Goal: Information Seeking & Learning: Check status

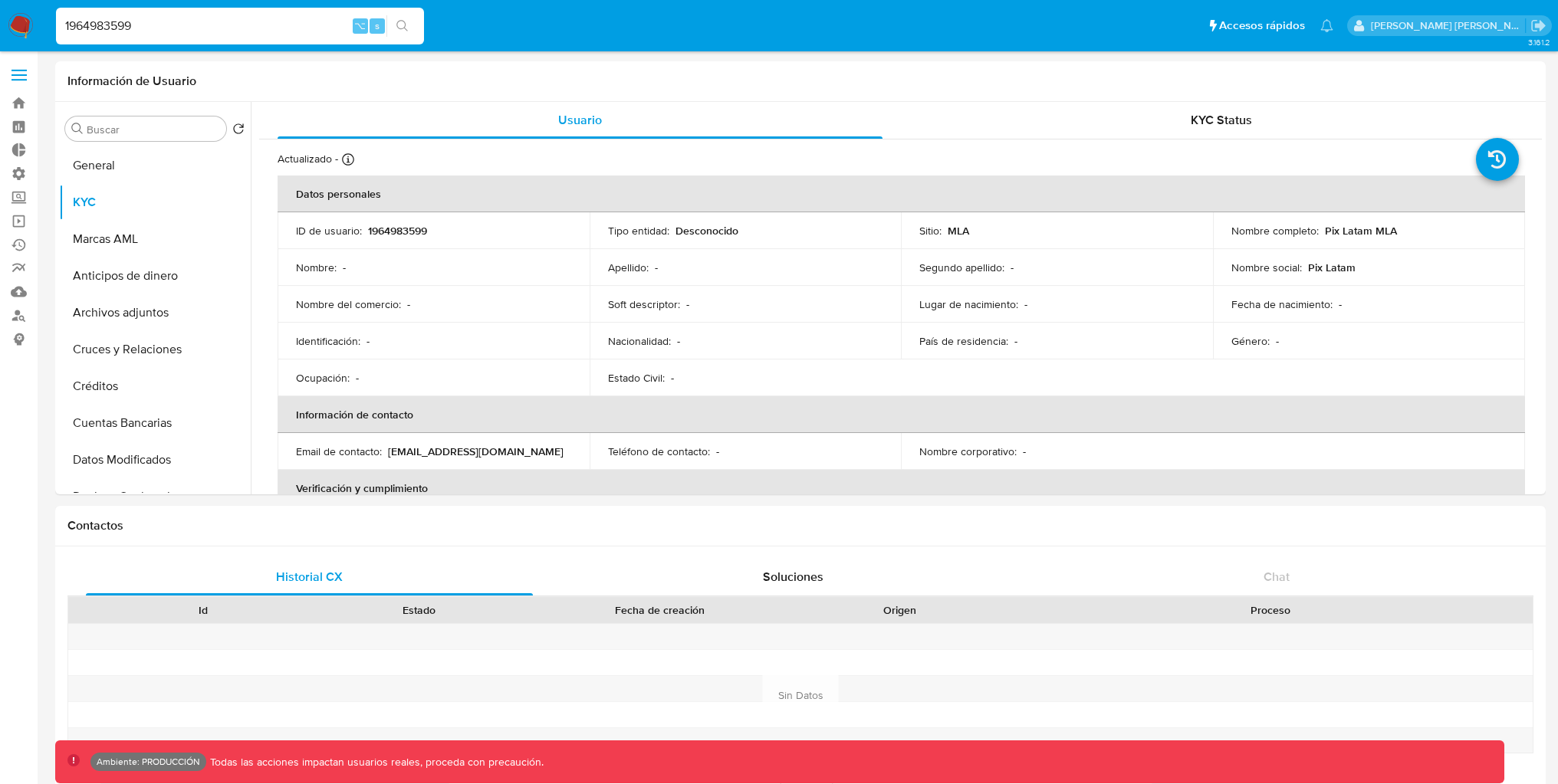
select select "10"
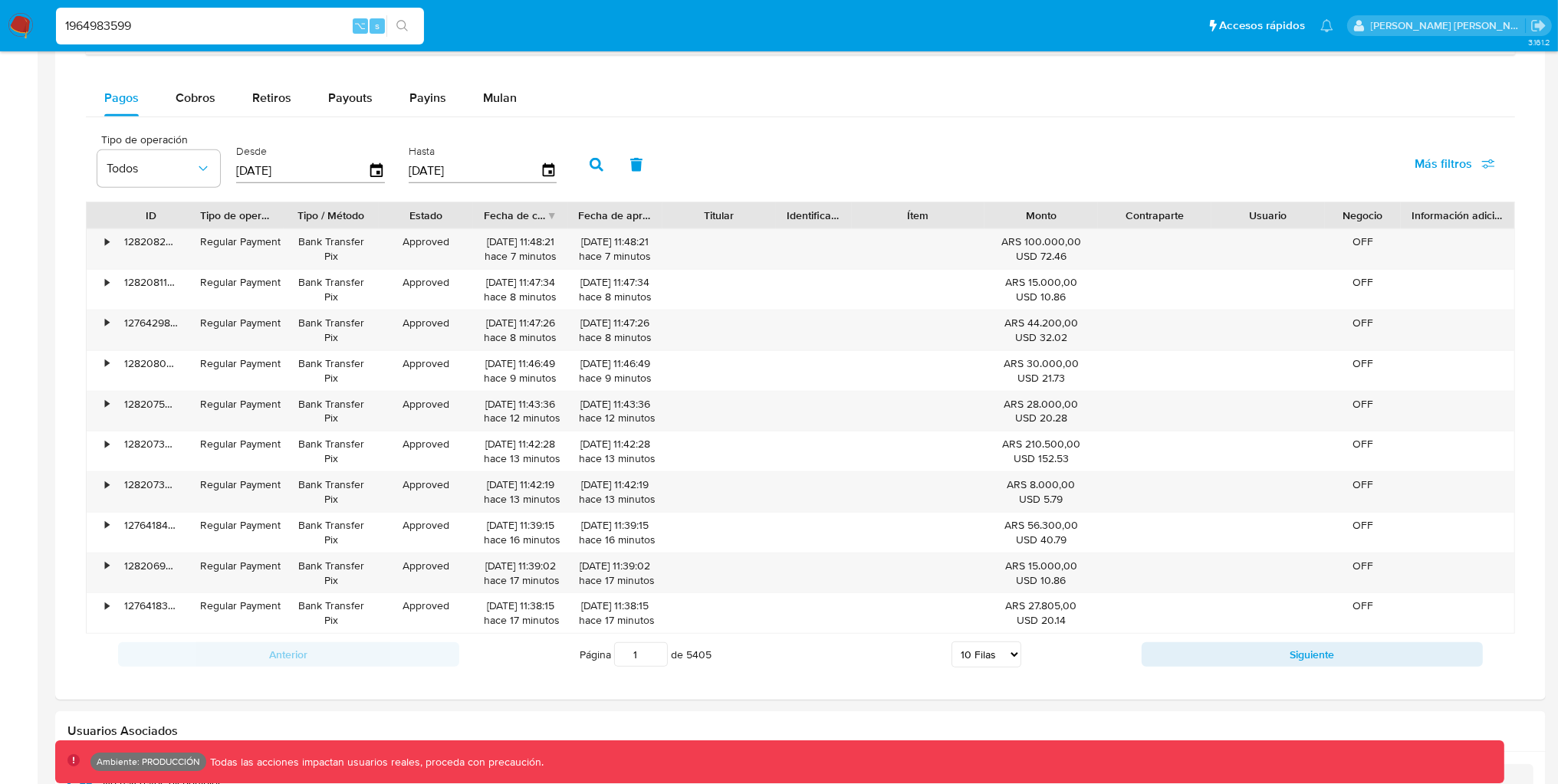
scroll to position [257, 0]
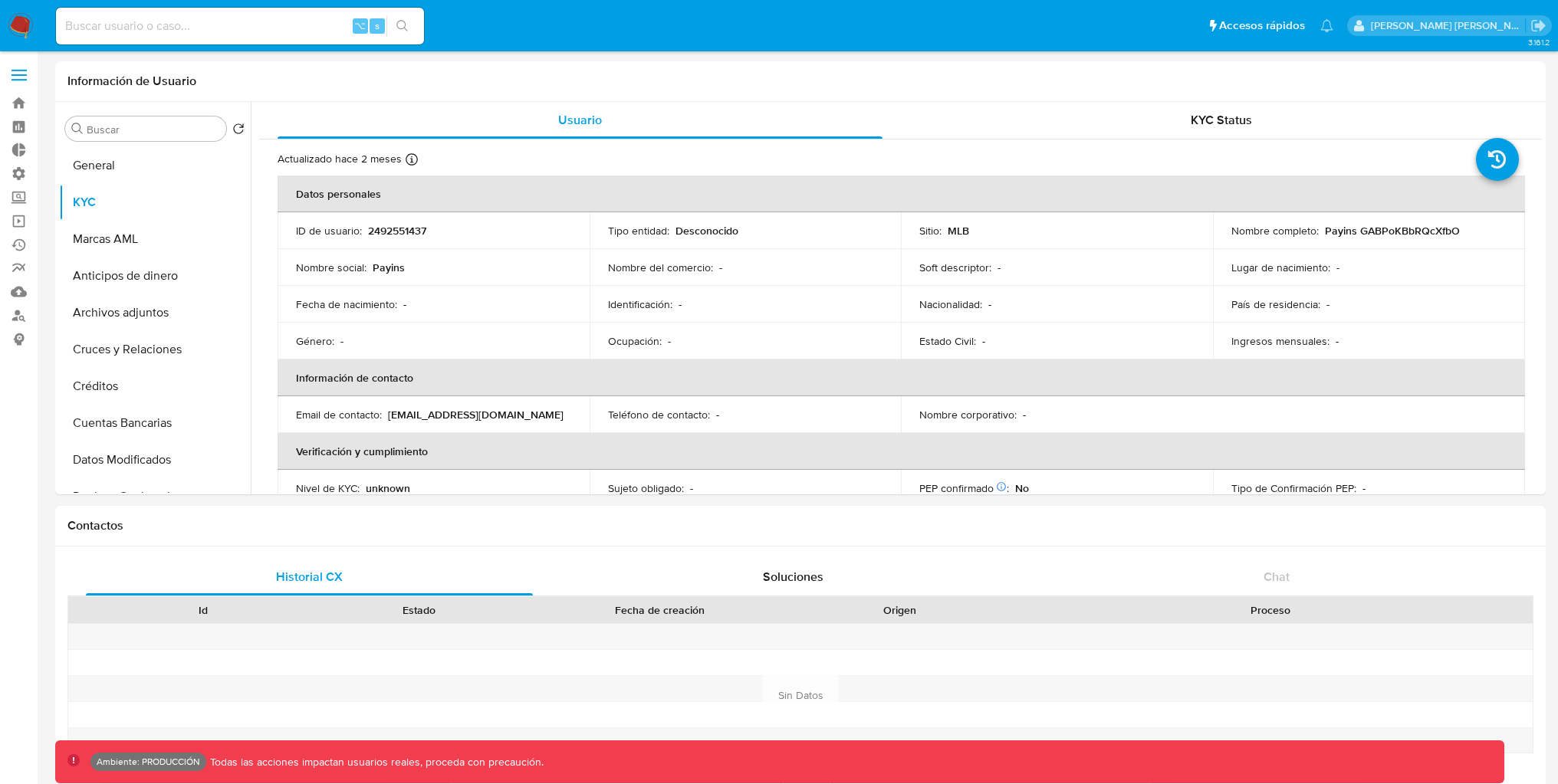
select select "10"
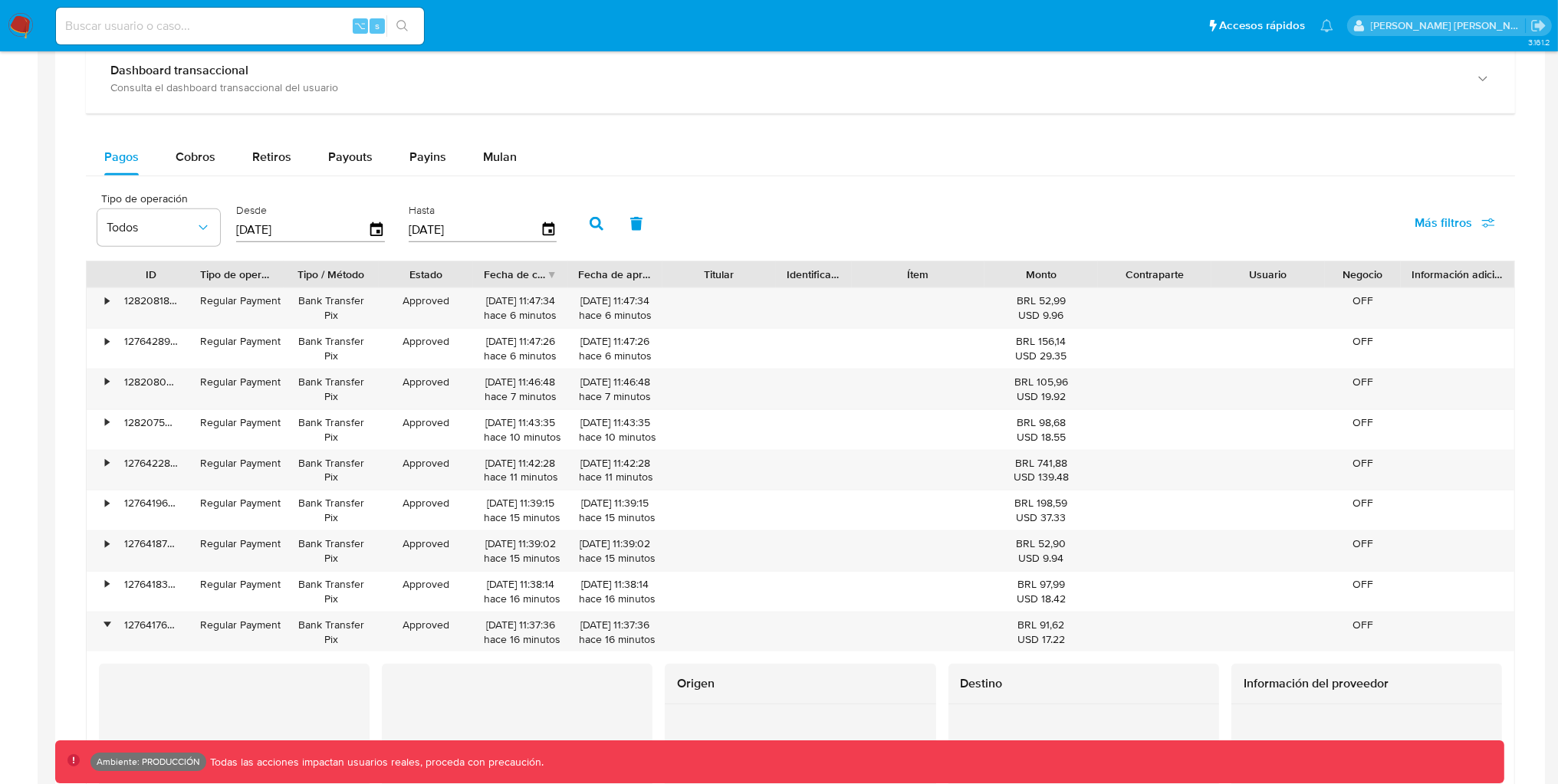
scroll to position [928, 0]
click at [100, 305] on div "•" at bounding box center [100, 305] width 27 height 40
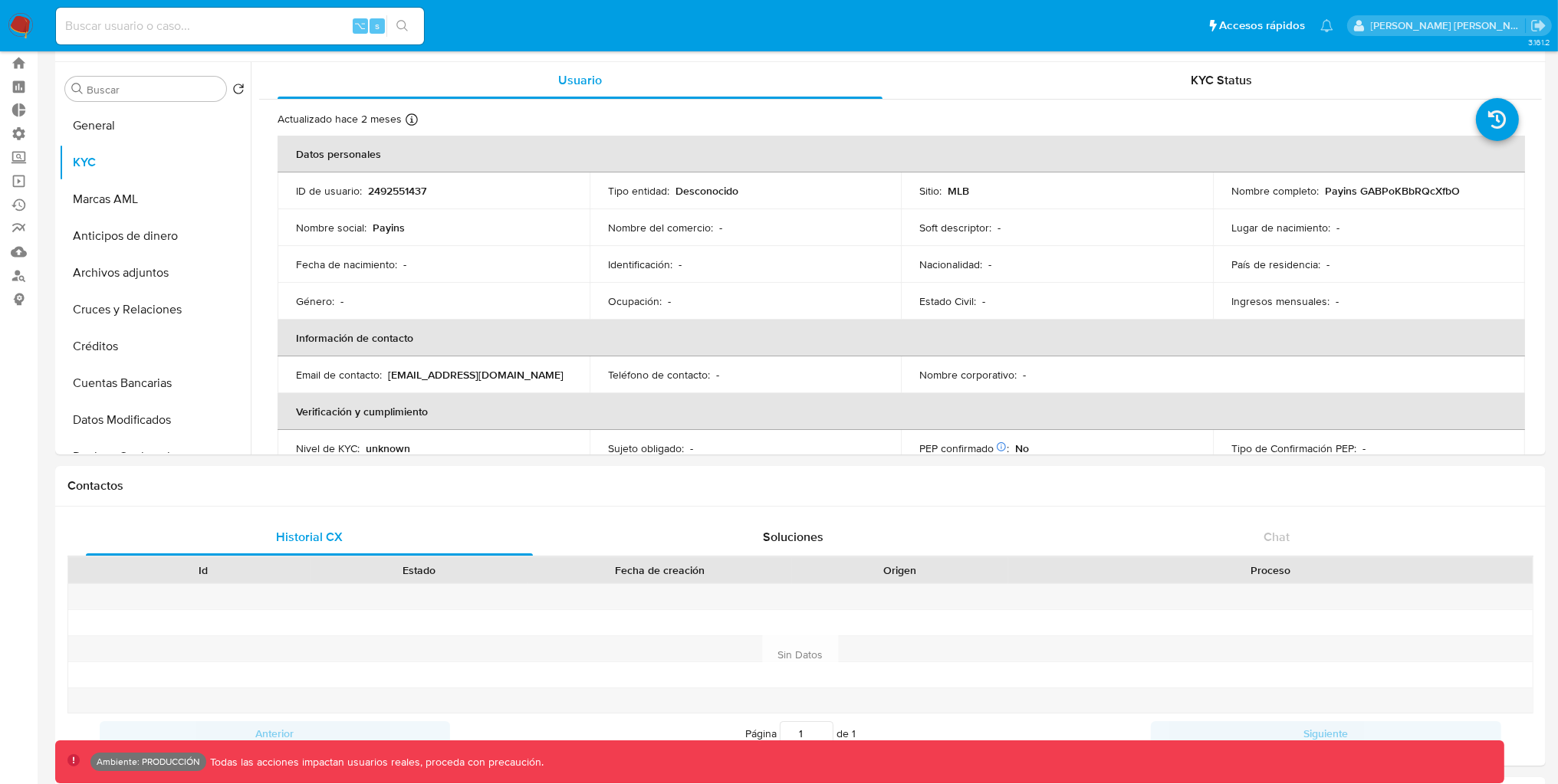
scroll to position [0, 0]
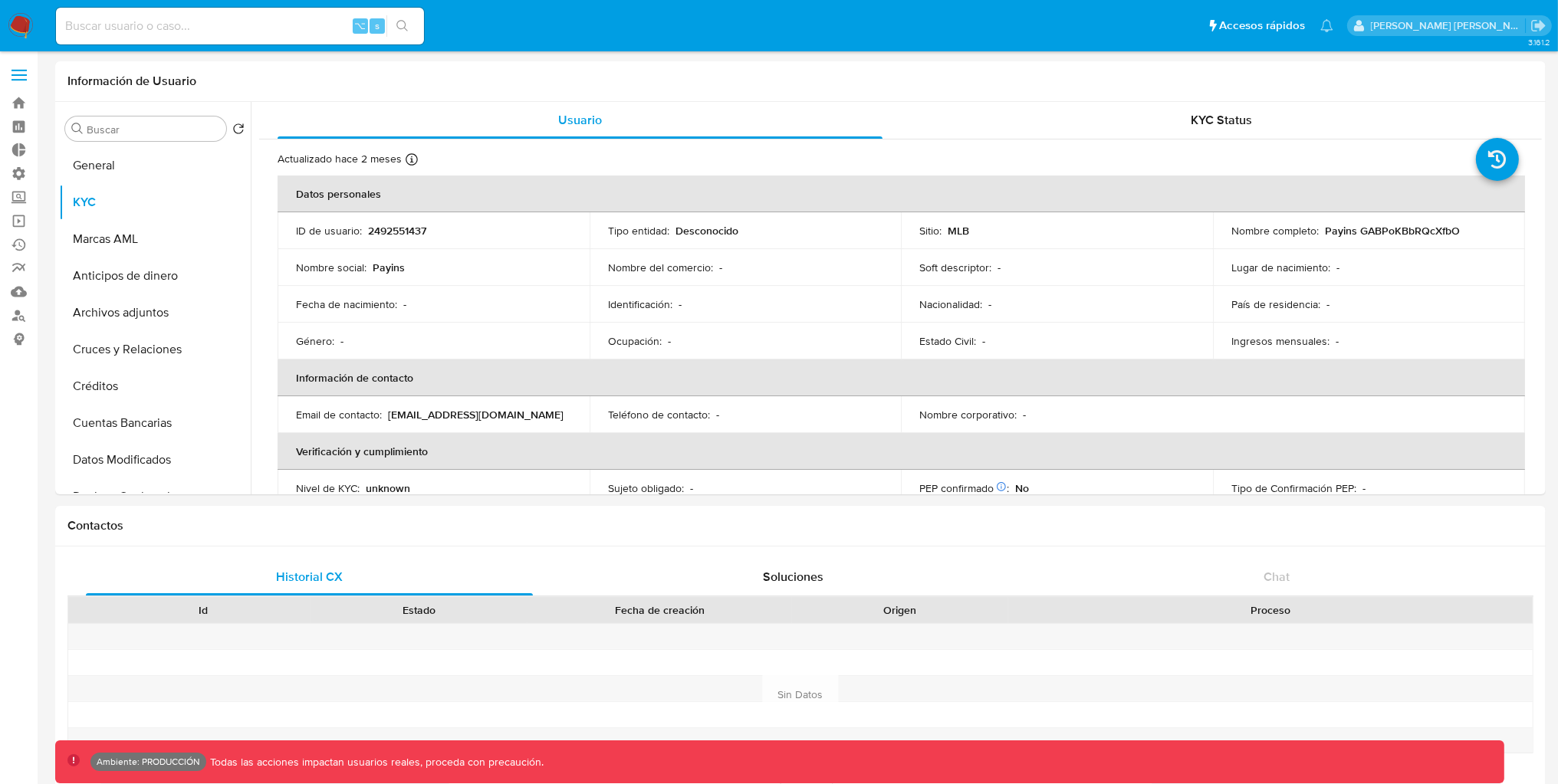
click at [317, 32] on input at bounding box center [240, 26] width 368 height 20
paste input "2492551437"
type input "2492551437"
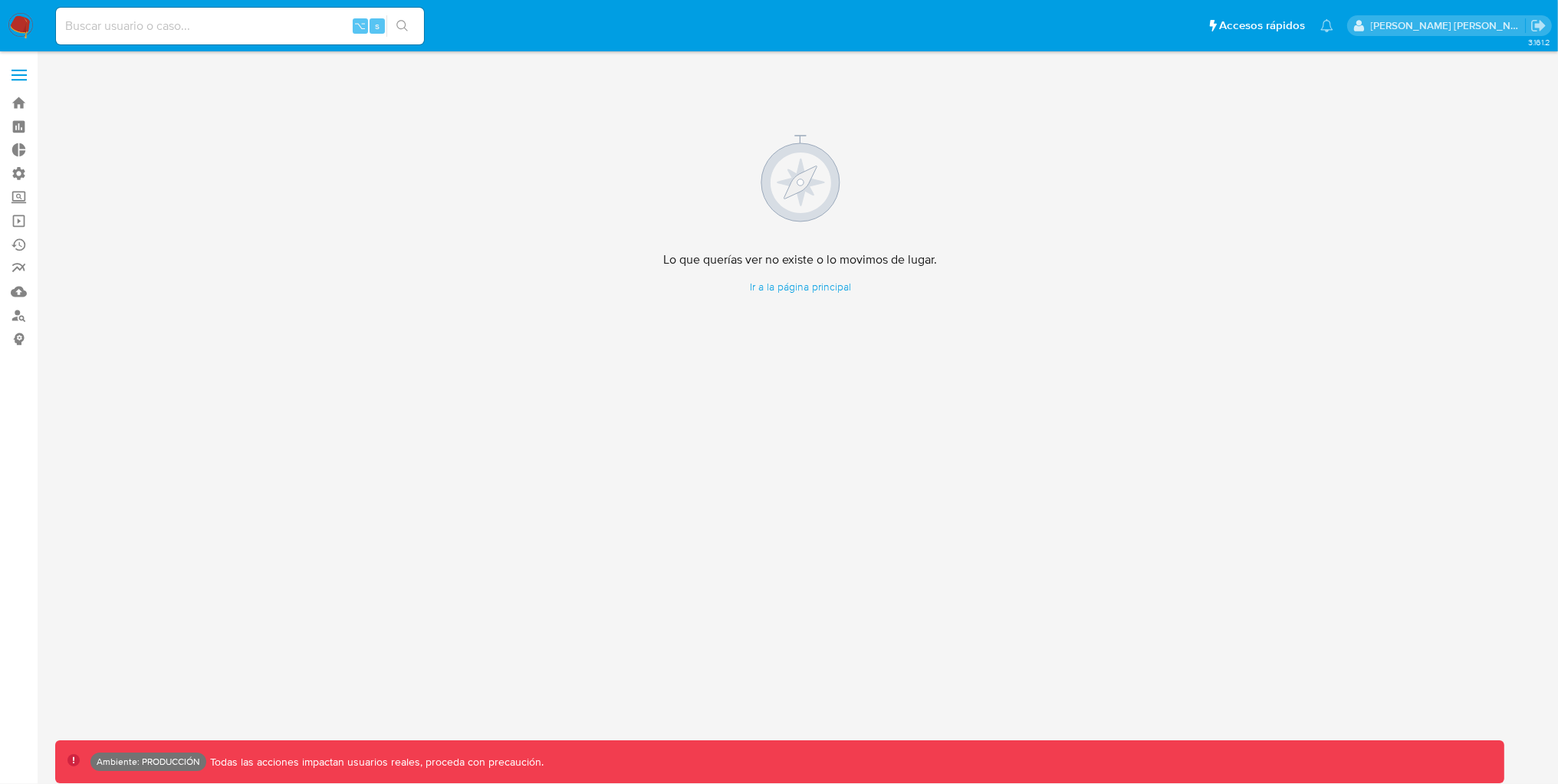
click at [287, 30] on input at bounding box center [240, 26] width 368 height 20
paste input "127651832011"
click at [274, 16] on input "127651832011" at bounding box center [240, 26] width 368 height 20
paste input "2492551437"
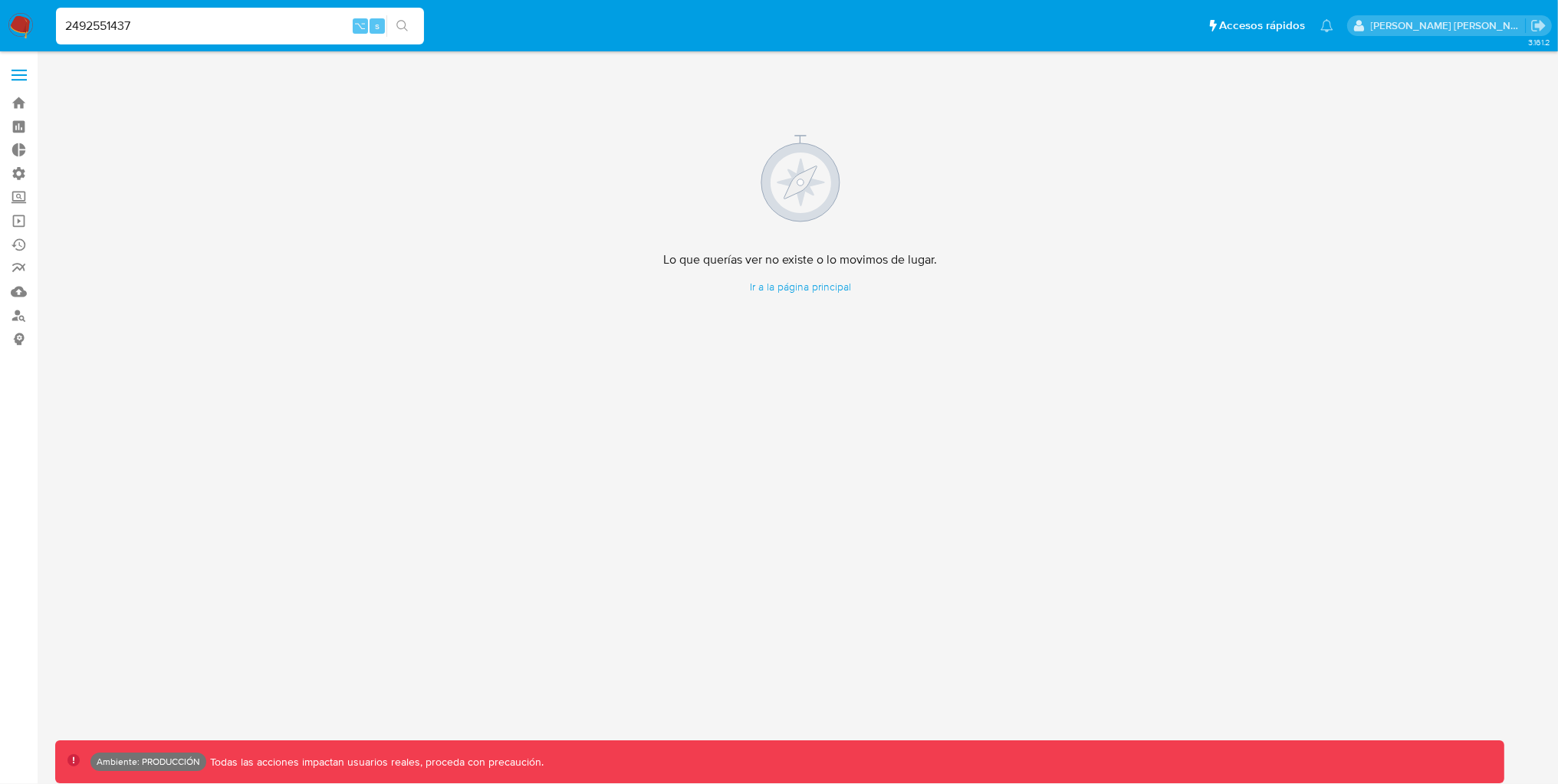
type input "2492551437"
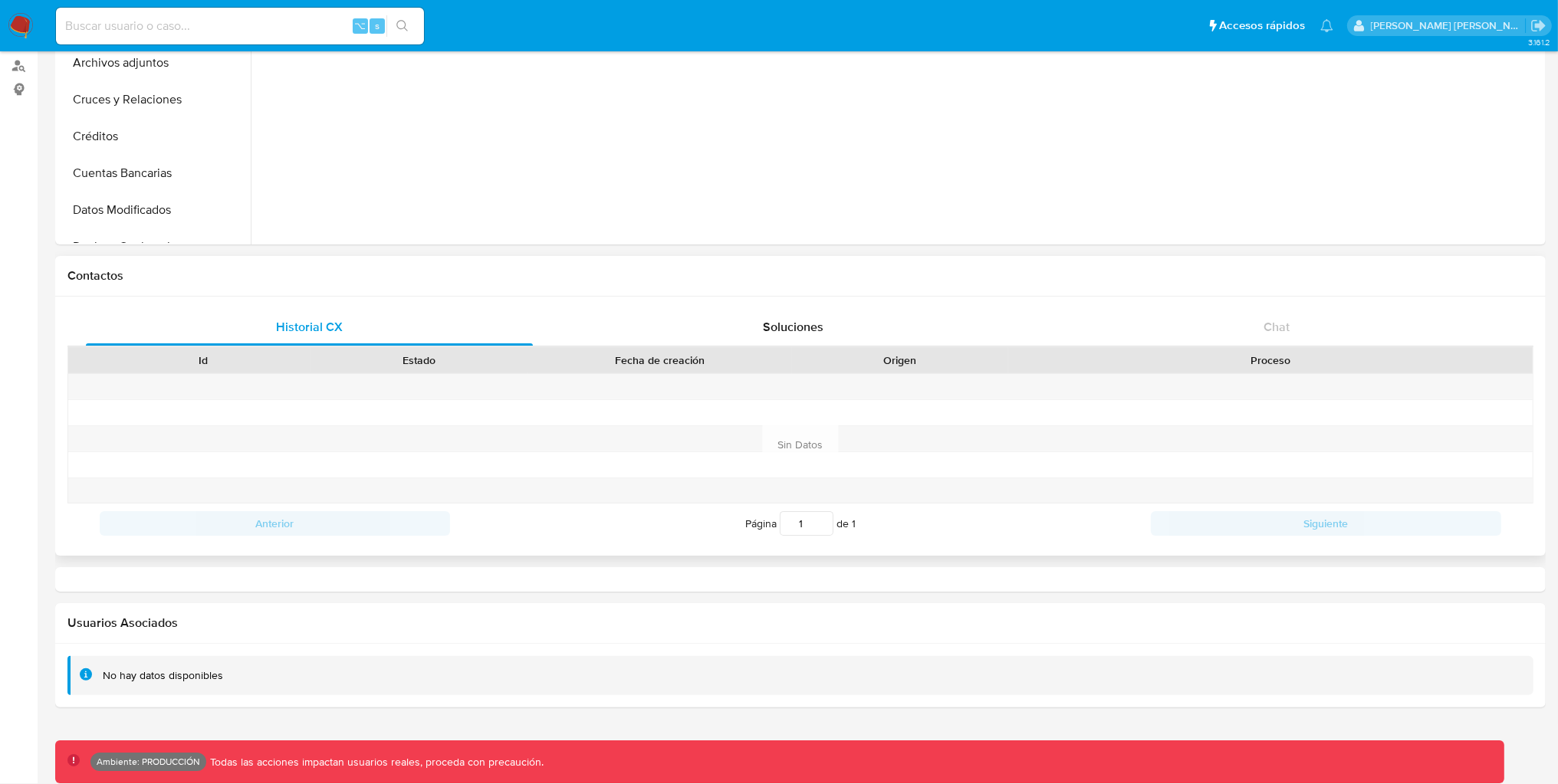
select select "10"
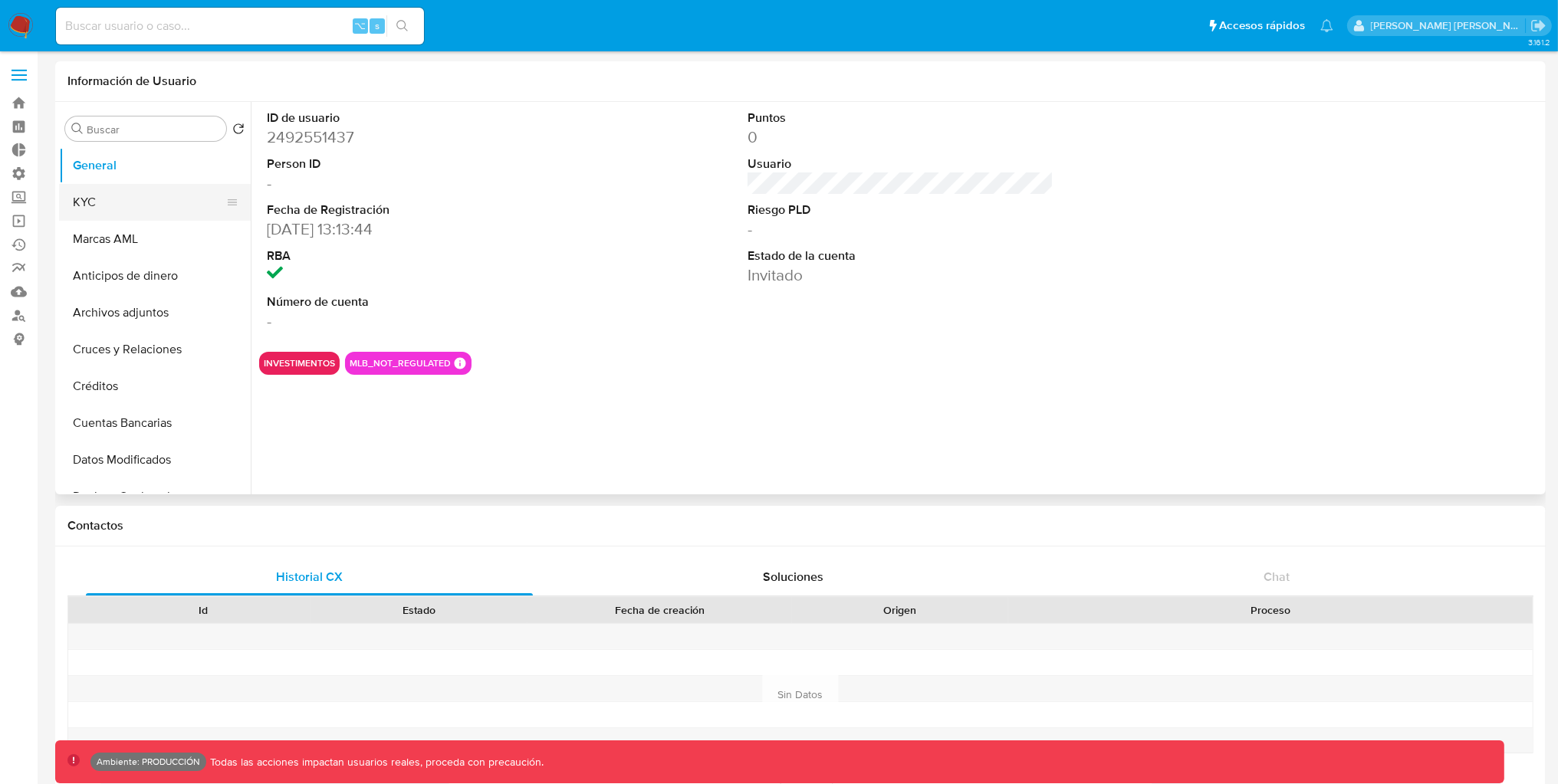
click at [138, 187] on button "KYC" at bounding box center [148, 202] width 179 height 37
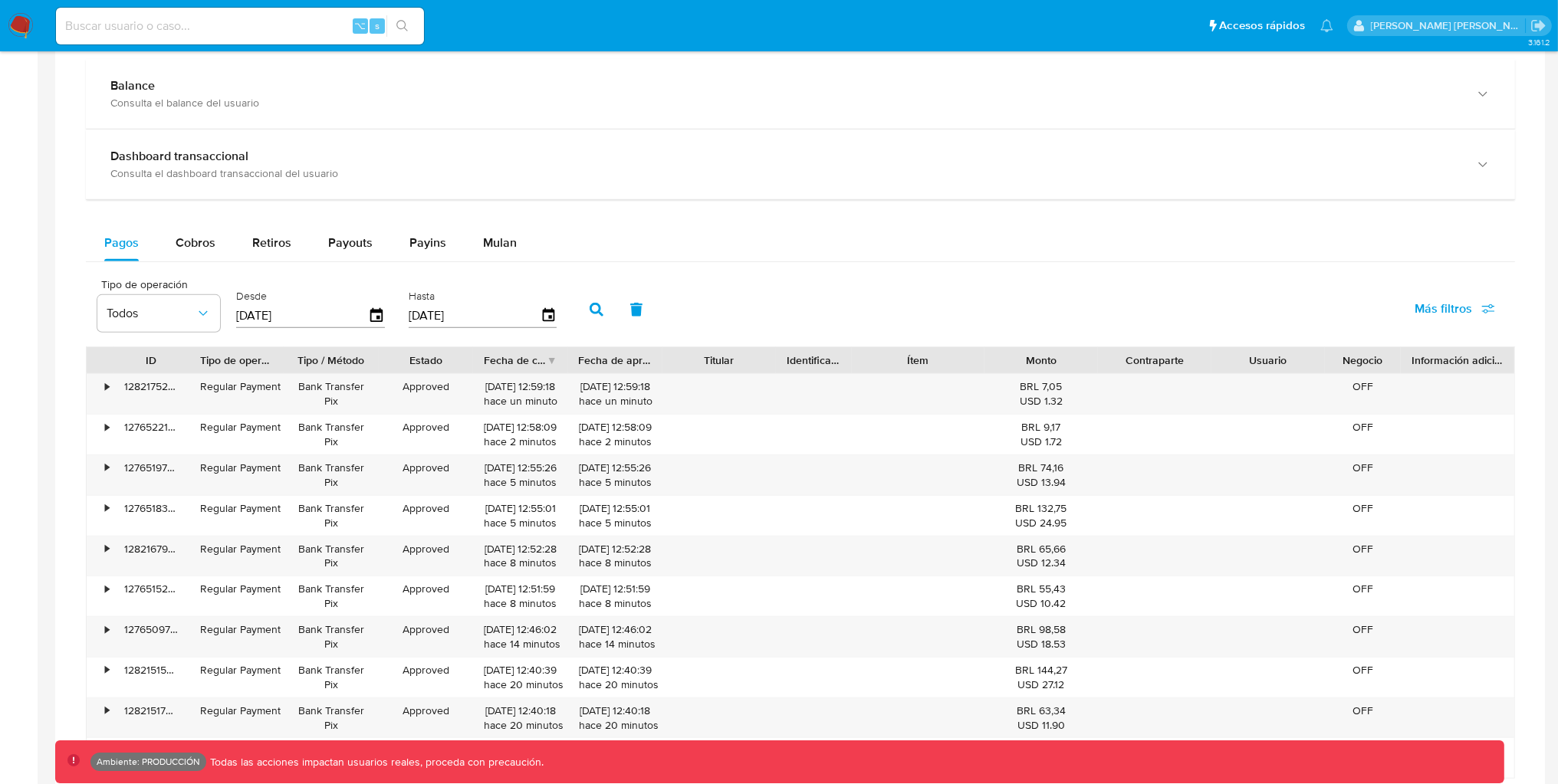
scroll to position [875, 0]
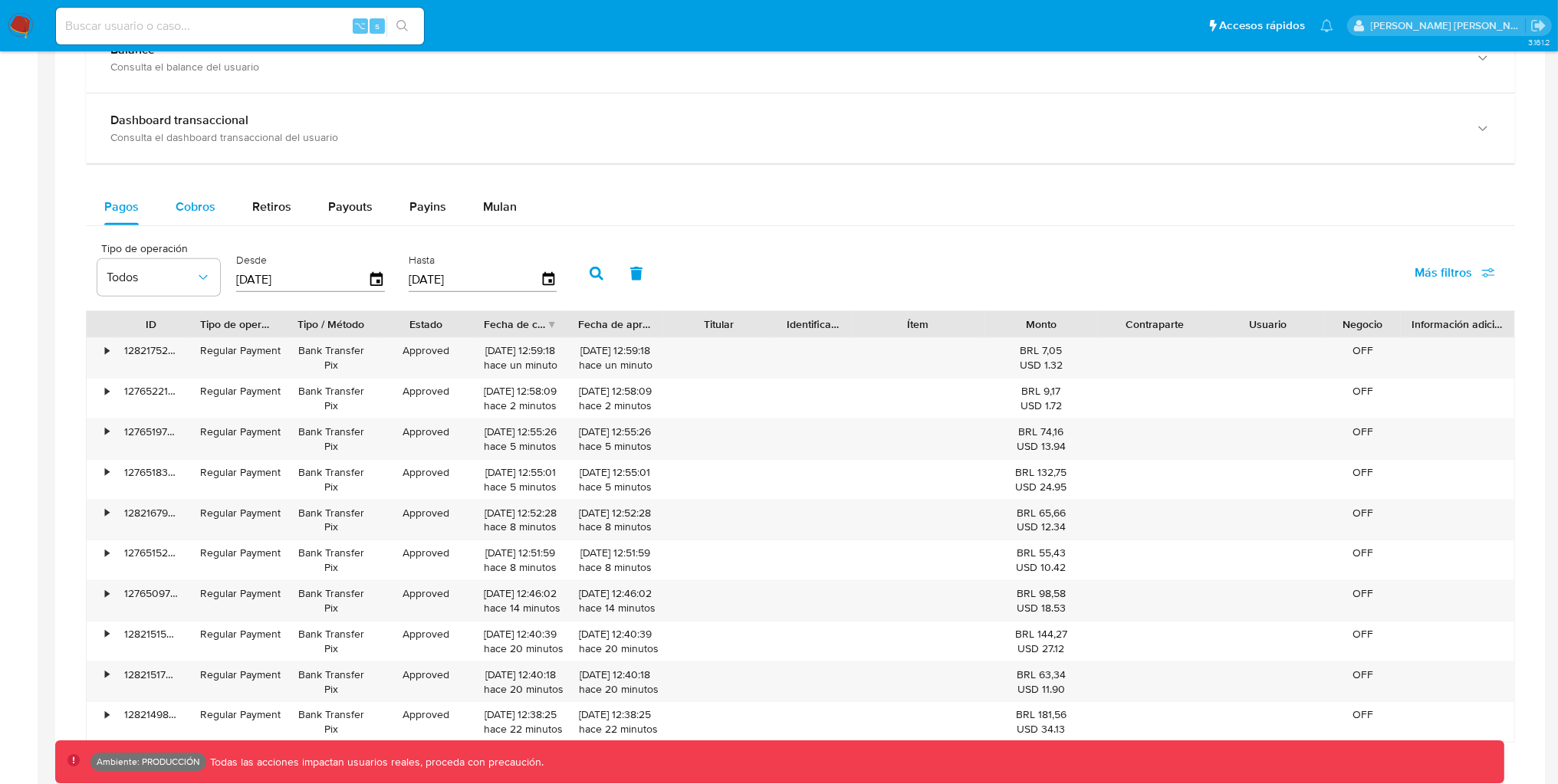
click at [210, 207] on span "Cobros" at bounding box center [196, 207] width 40 height 17
select select "10"
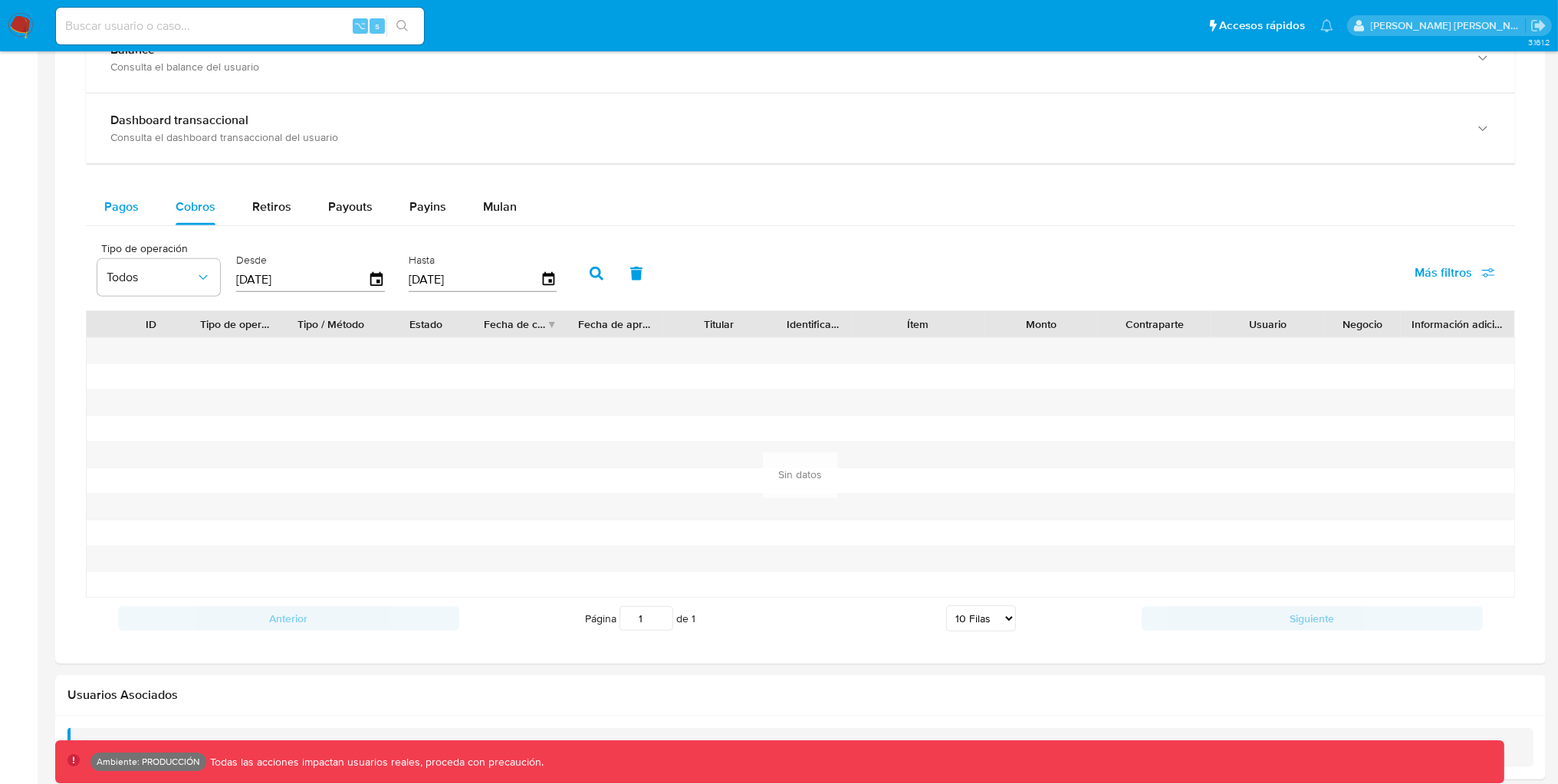
click at [122, 221] on div "Pagos" at bounding box center [121, 207] width 35 height 37
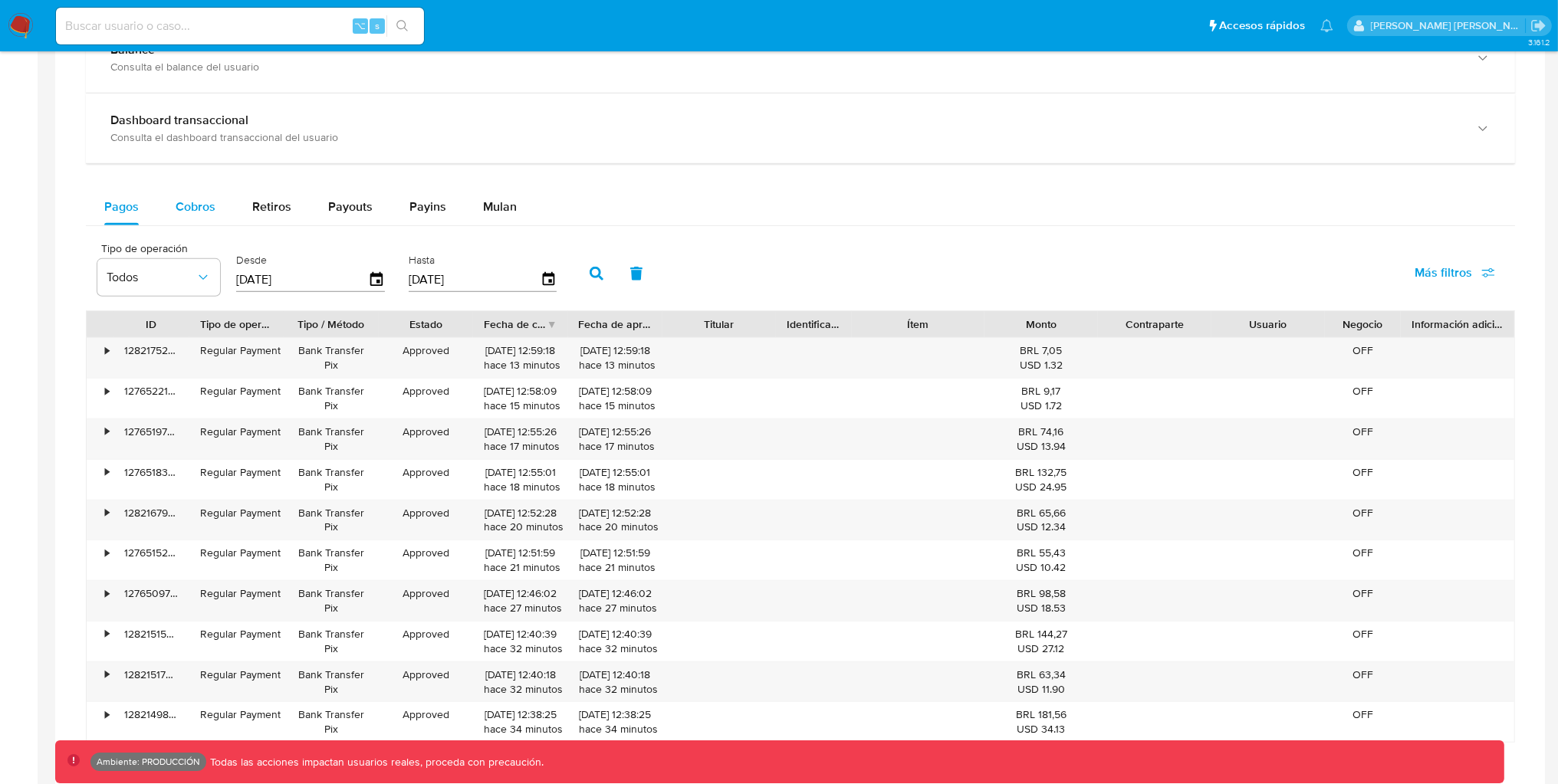
click at [209, 212] on span "Cobros" at bounding box center [196, 207] width 40 height 17
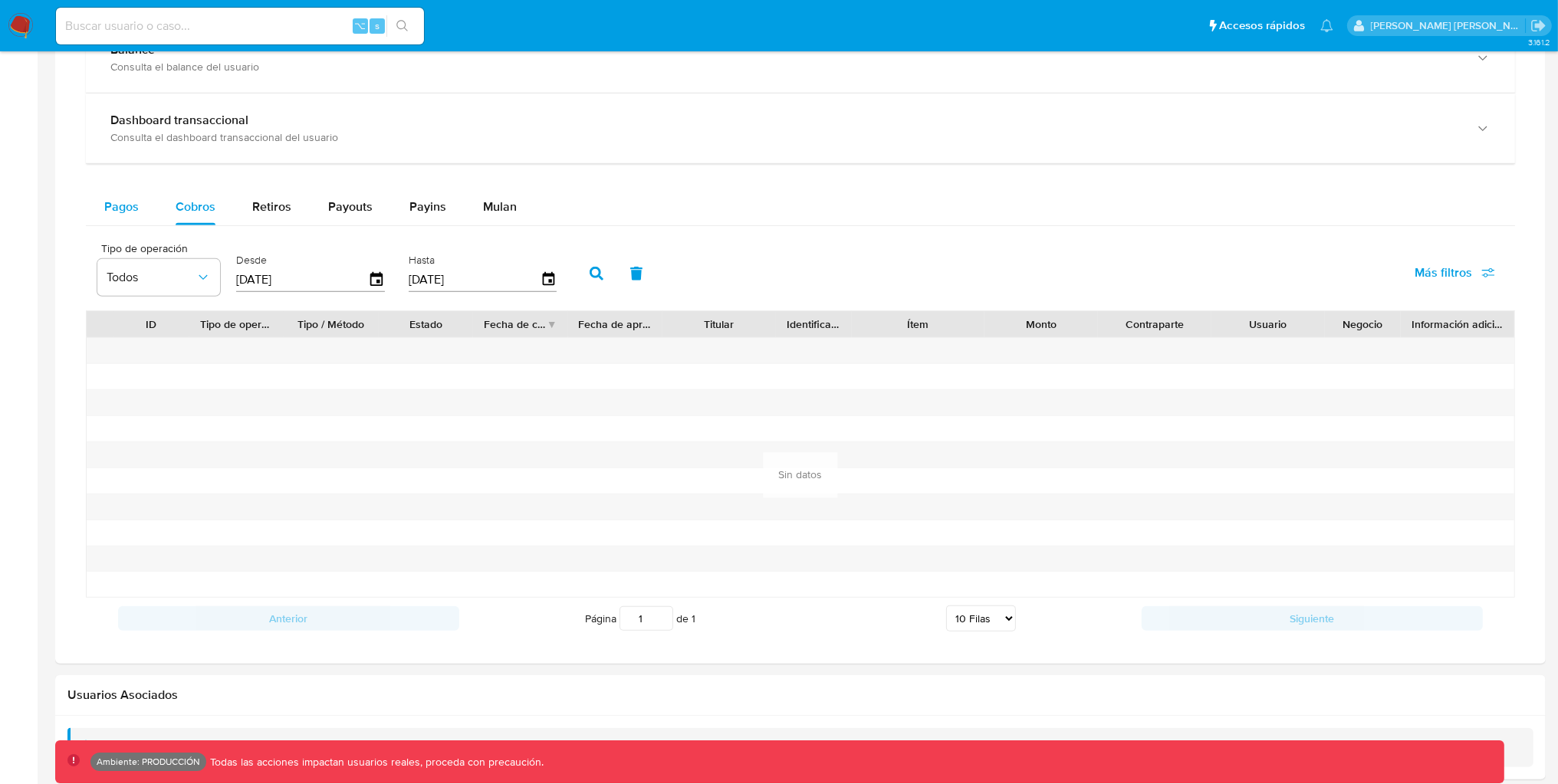
click at [145, 210] on button "Pagos" at bounding box center [121, 207] width 71 height 37
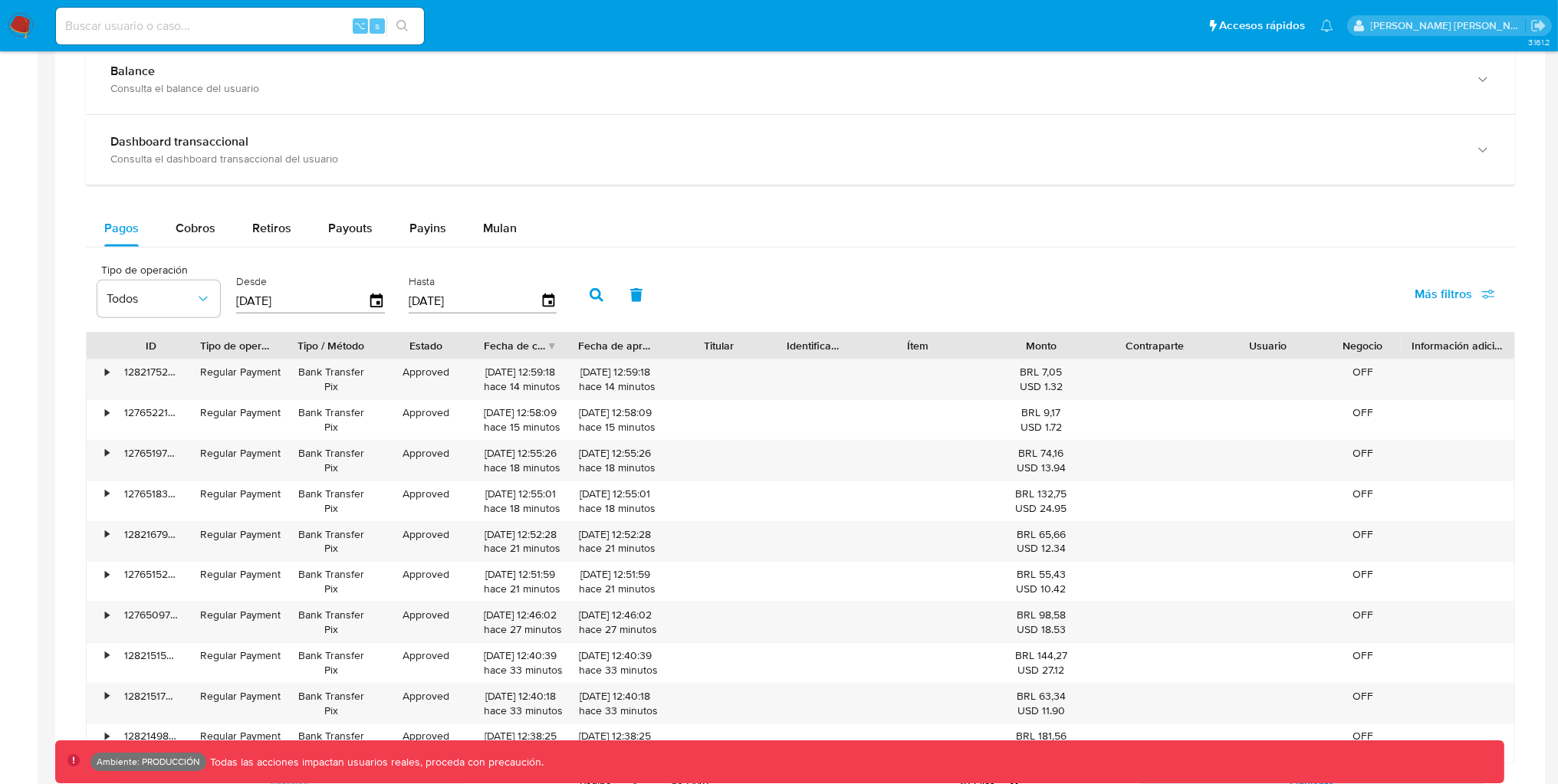
scroll to position [838, 0]
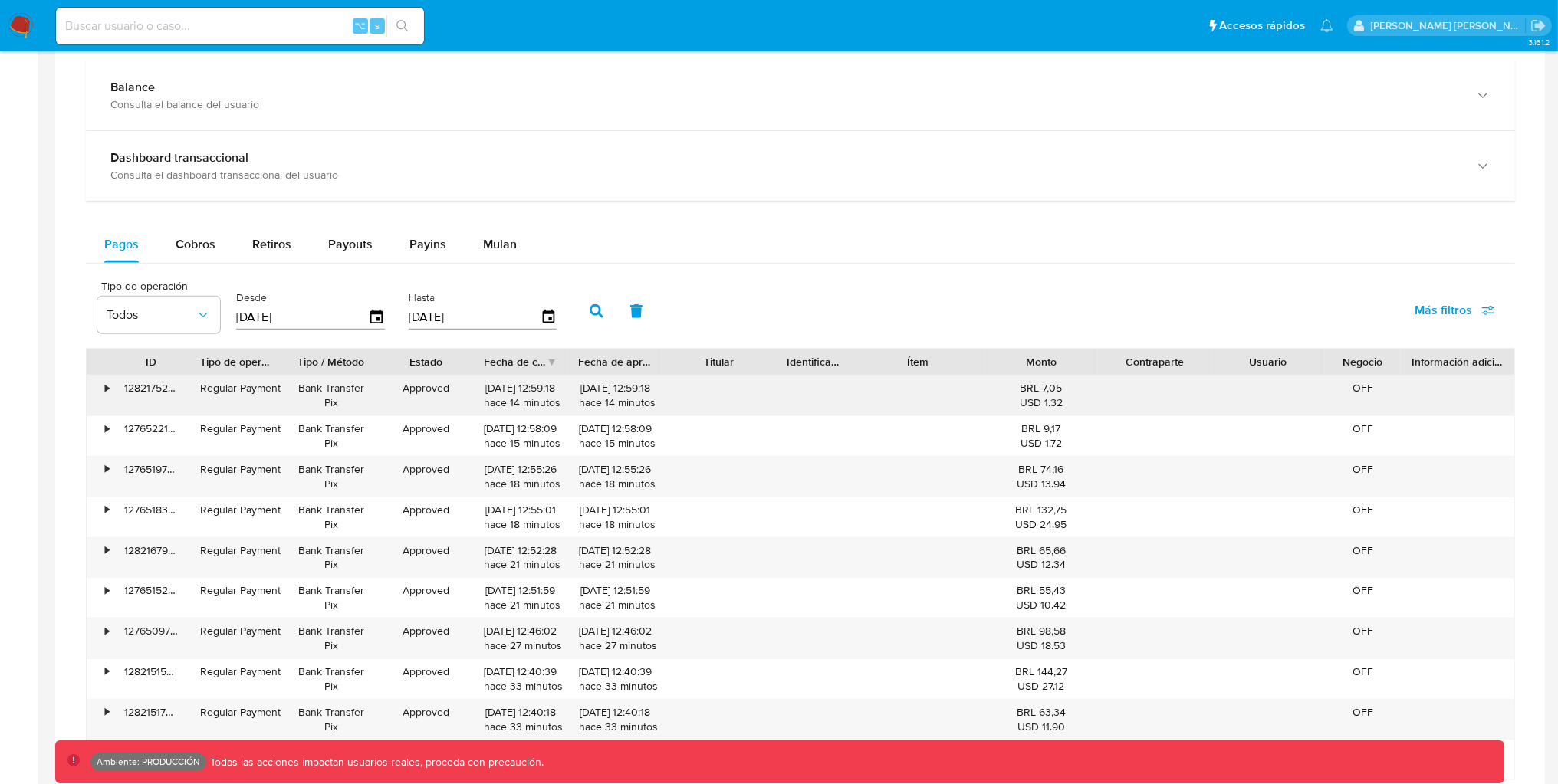
click at [107, 392] on div "•" at bounding box center [106, 388] width 3 height 15
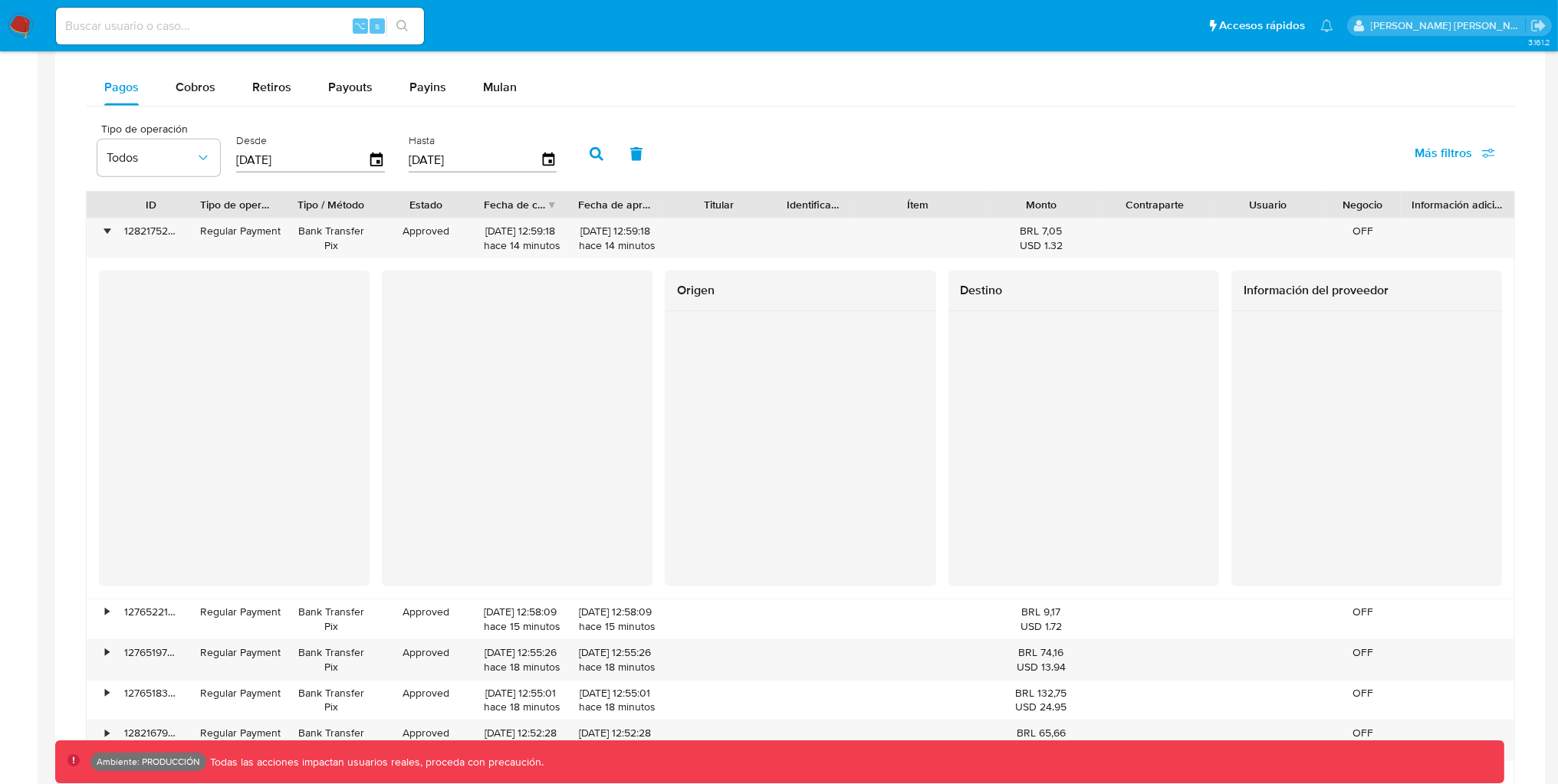
scroll to position [1000, 0]
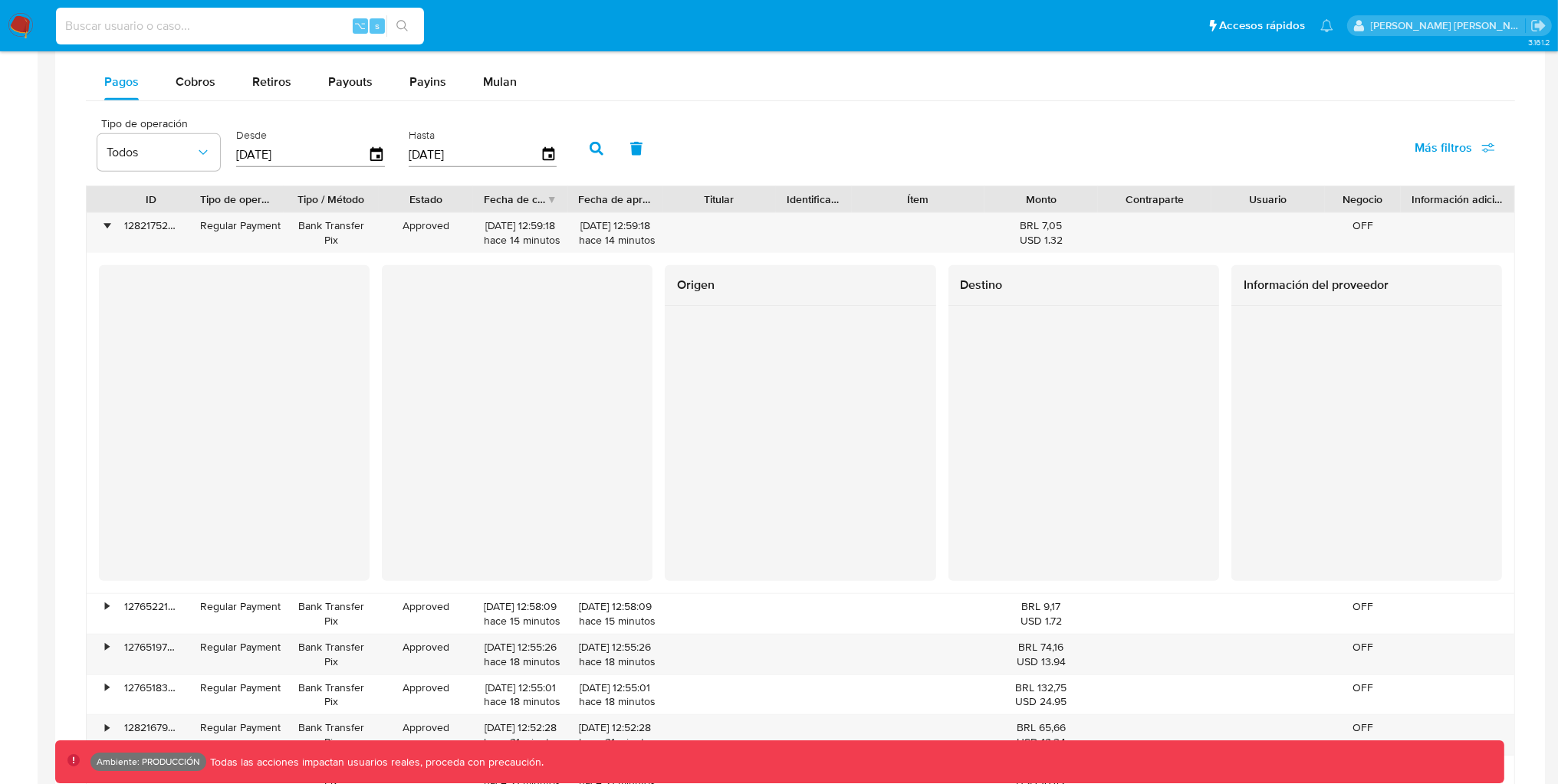
click at [298, 19] on input at bounding box center [240, 26] width 368 height 20
paste input "10573521000191"
type input "10573521000191"
click at [108, 229] on div "•" at bounding box center [106, 225] width 3 height 15
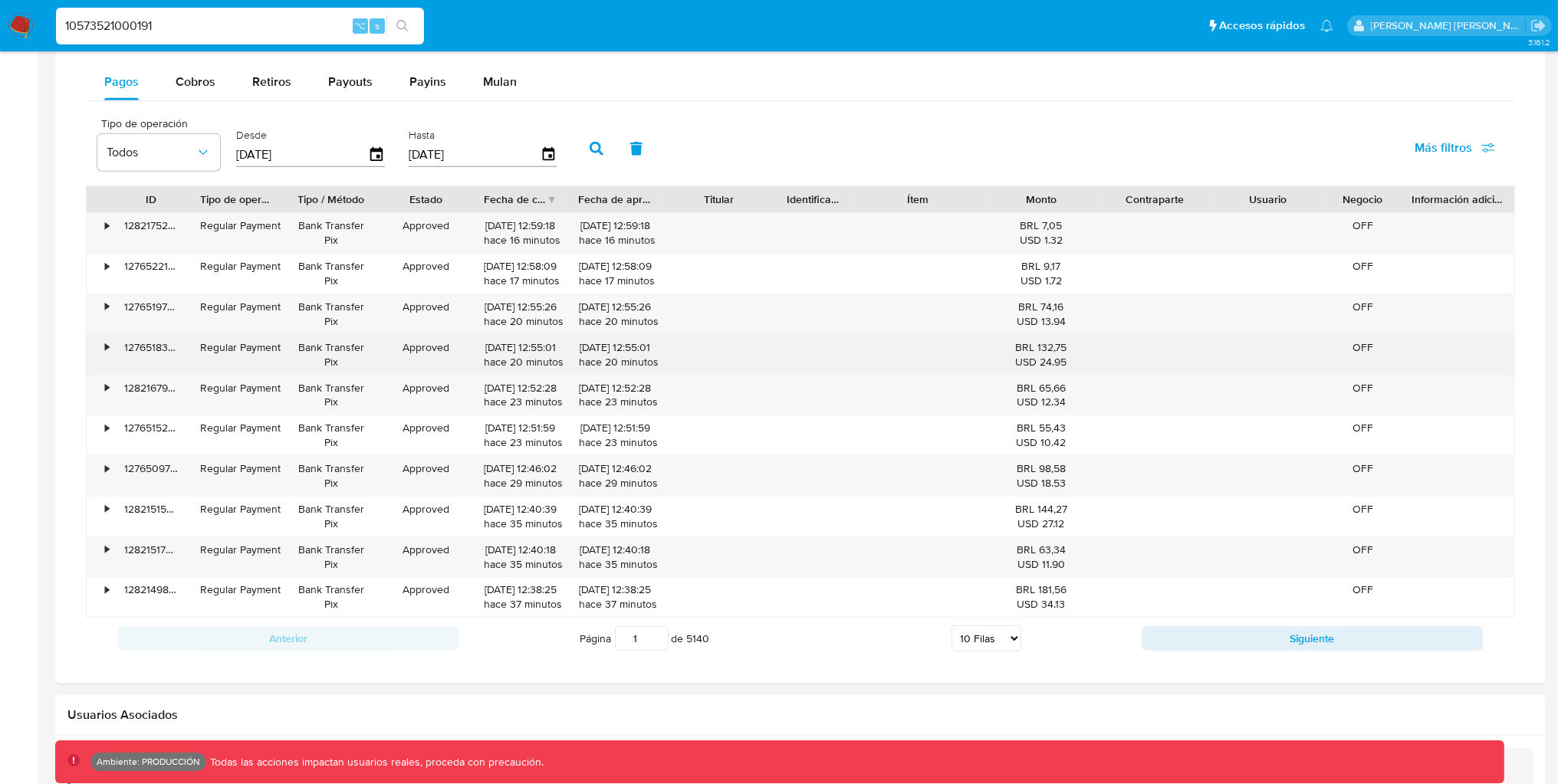
click at [107, 347] on div "•" at bounding box center [106, 347] width 3 height 15
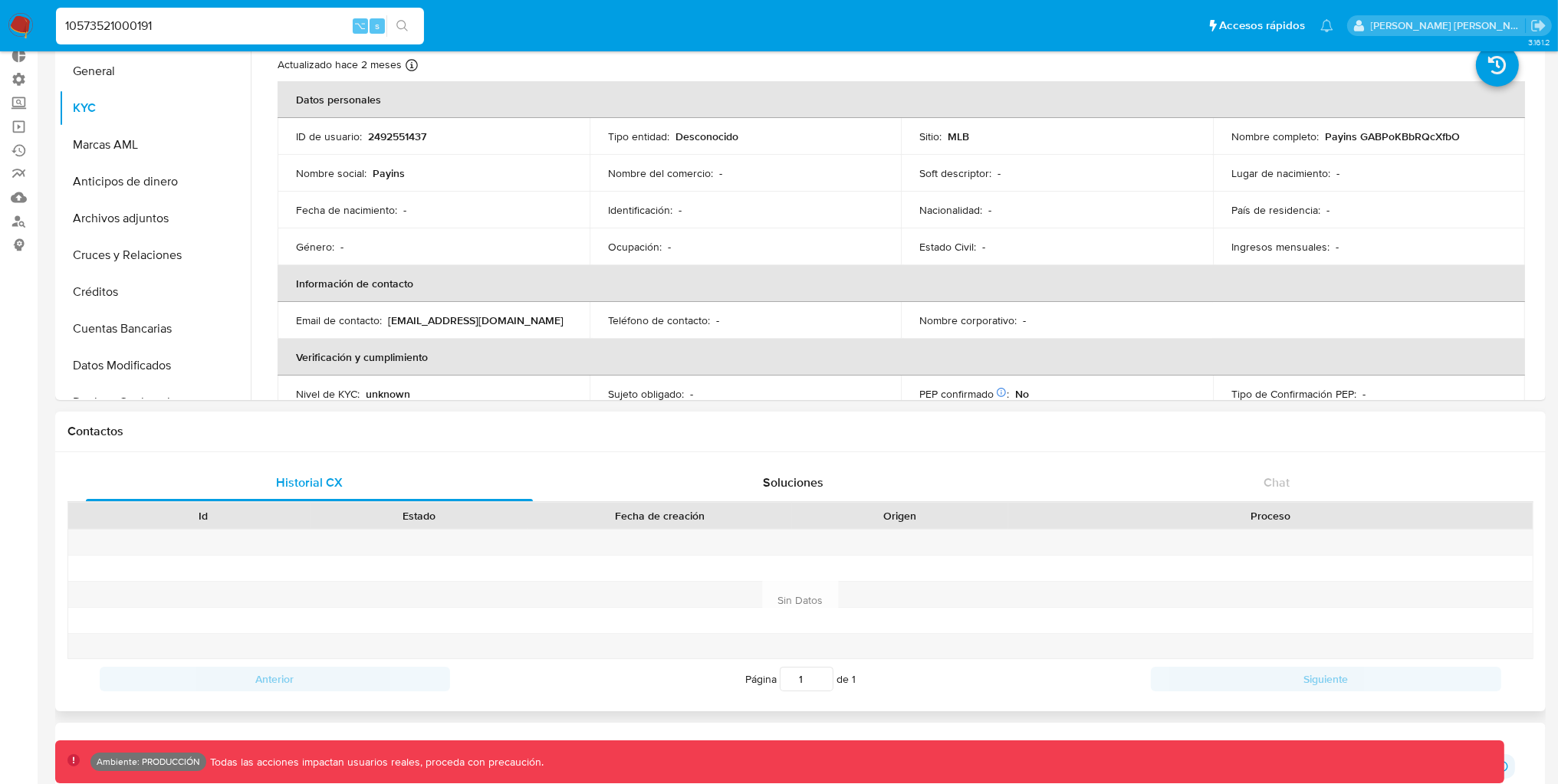
scroll to position [0, 0]
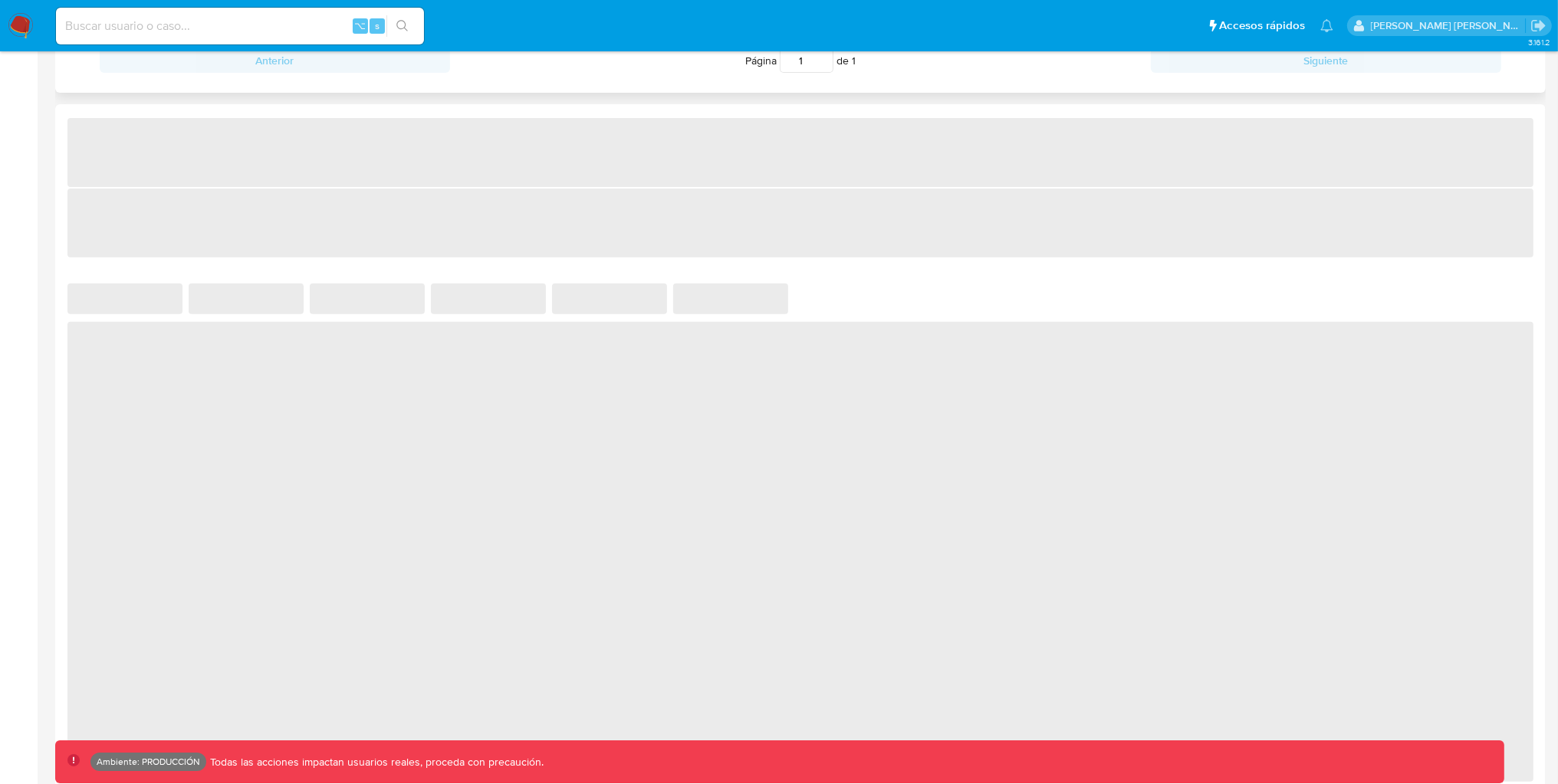
select select "10"
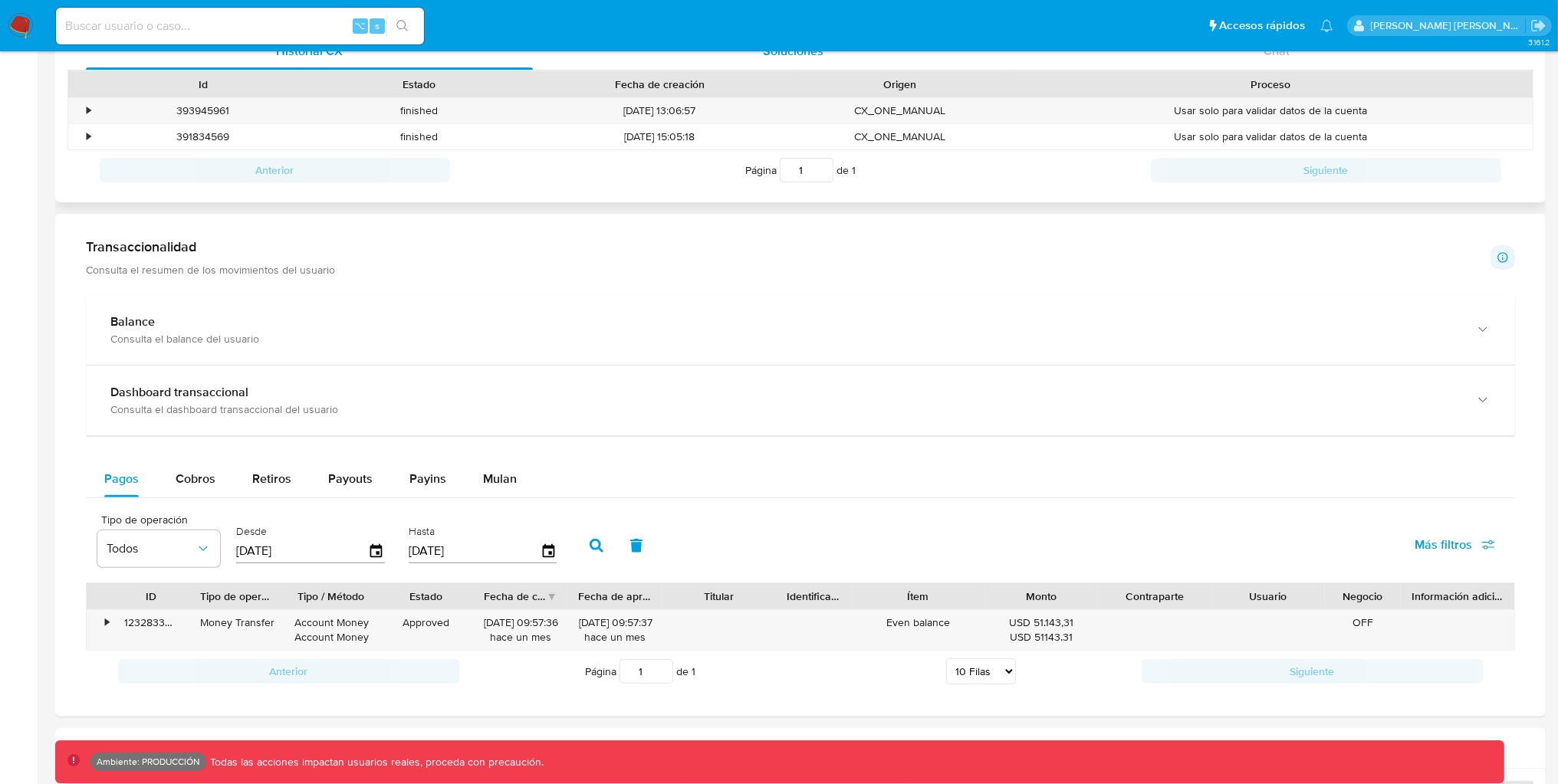
scroll to position [556, 0]
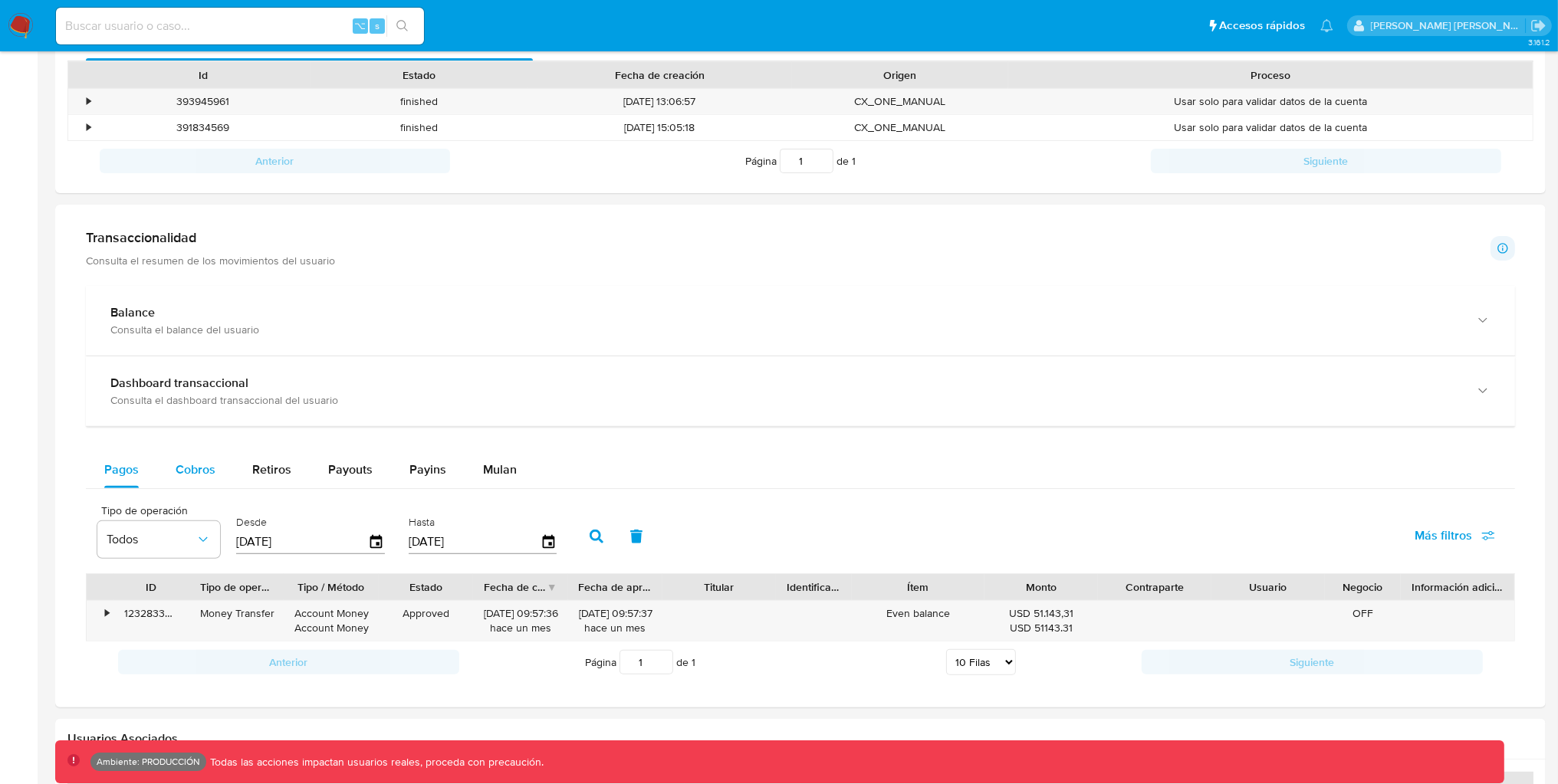
click at [193, 483] on div "Cobros" at bounding box center [196, 470] width 40 height 37
select select "10"
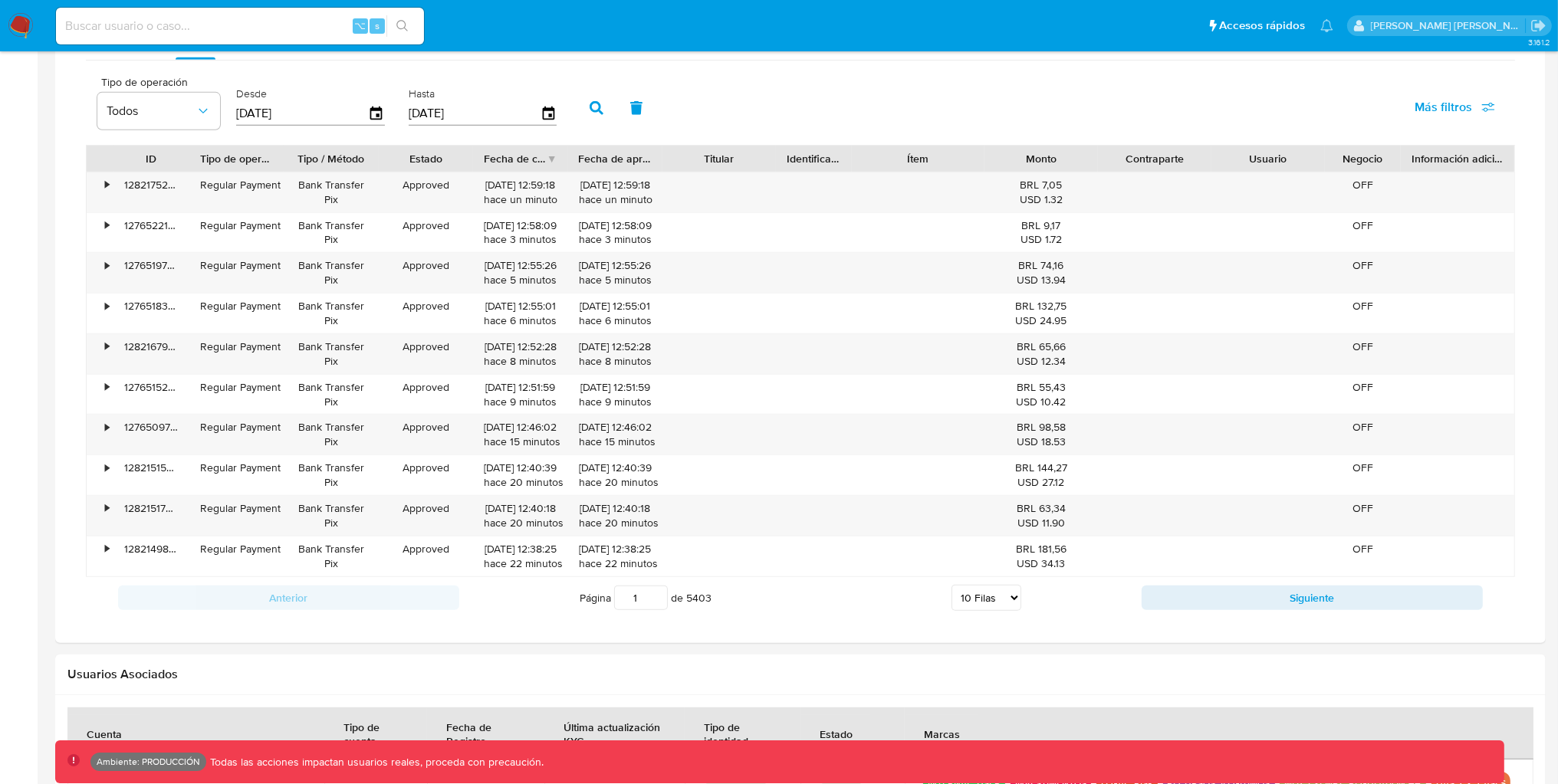
scroll to position [976, 0]
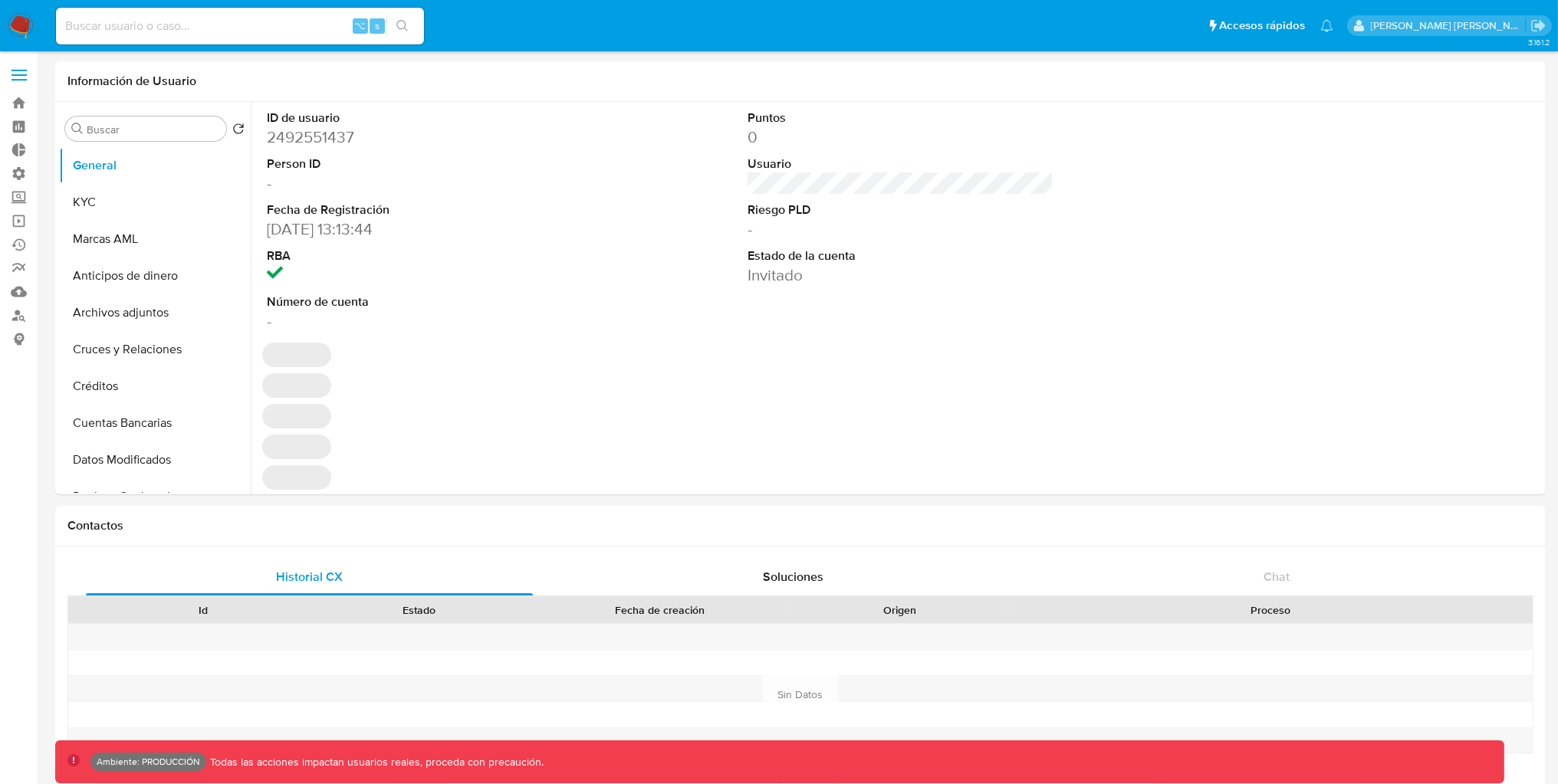
select select "10"
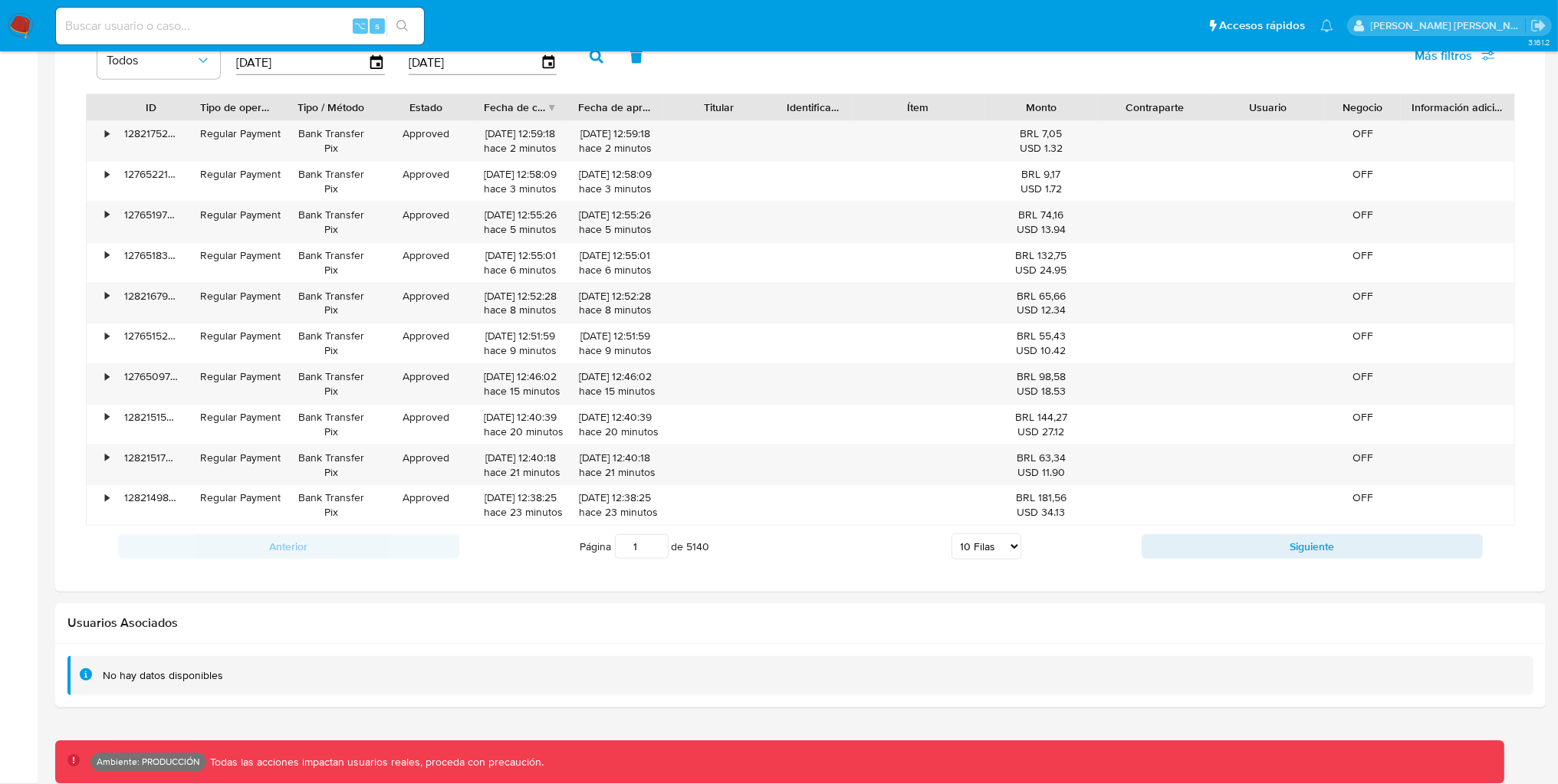
scroll to position [1081, 0]
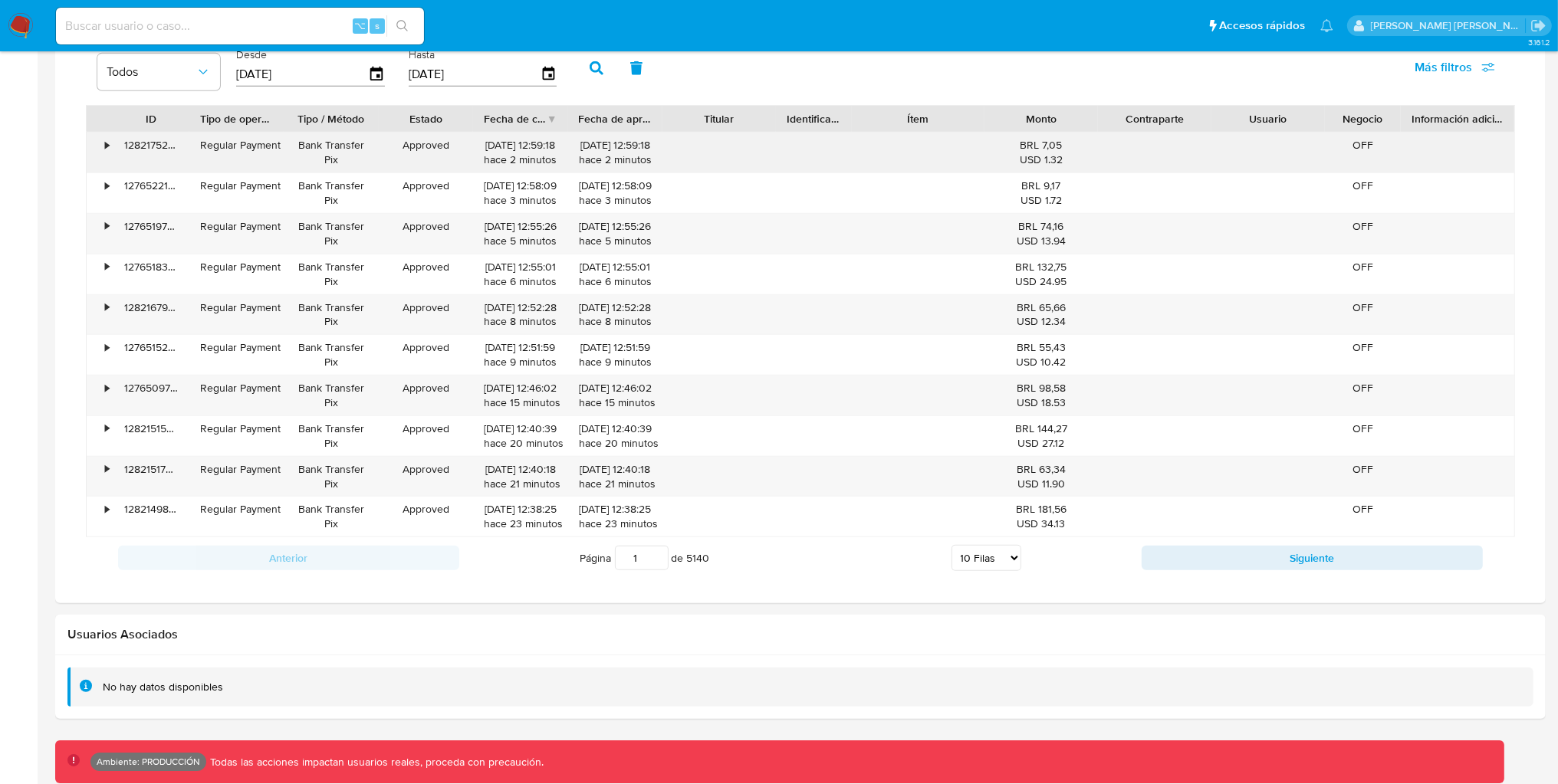
click at [118, 153] on div "128217521062" at bounding box center [151, 152] width 76 height 40
click at [104, 151] on div "•" at bounding box center [100, 152] width 27 height 40
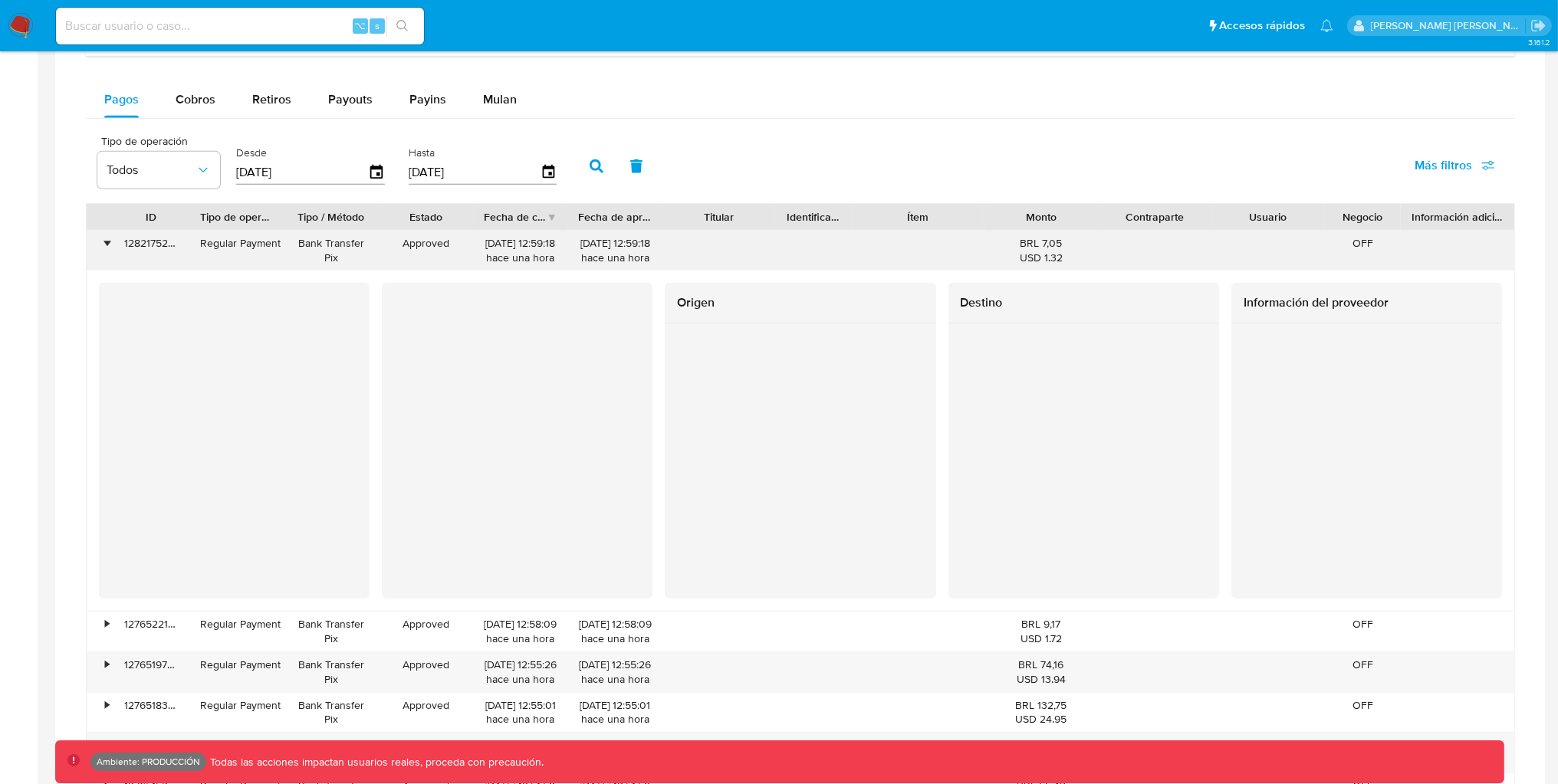
scroll to position [984, 0]
click at [106, 246] on div "•" at bounding box center [106, 241] width 3 height 15
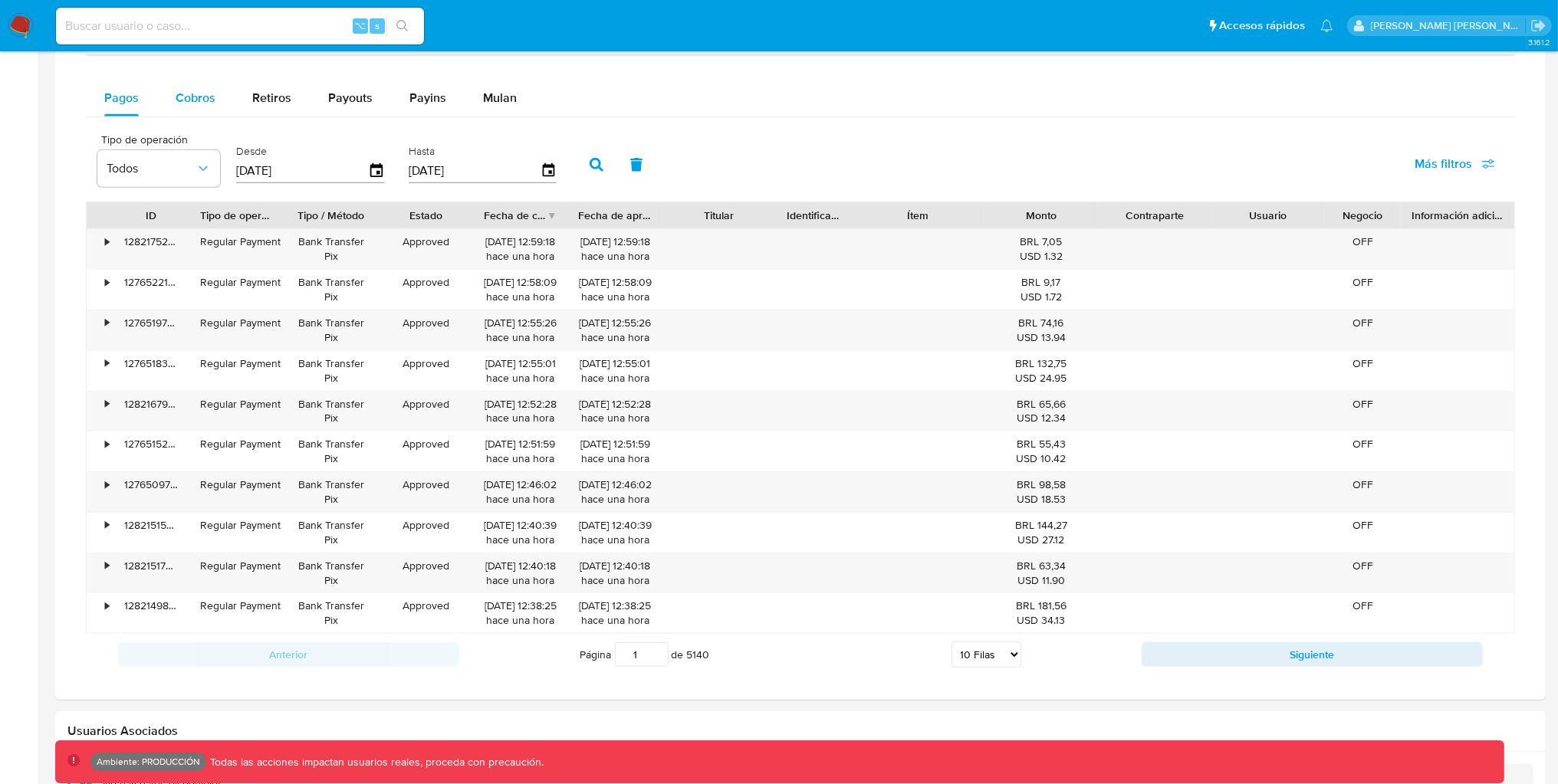
click at [198, 100] on span "Cobros" at bounding box center [196, 98] width 40 height 17
select select "10"
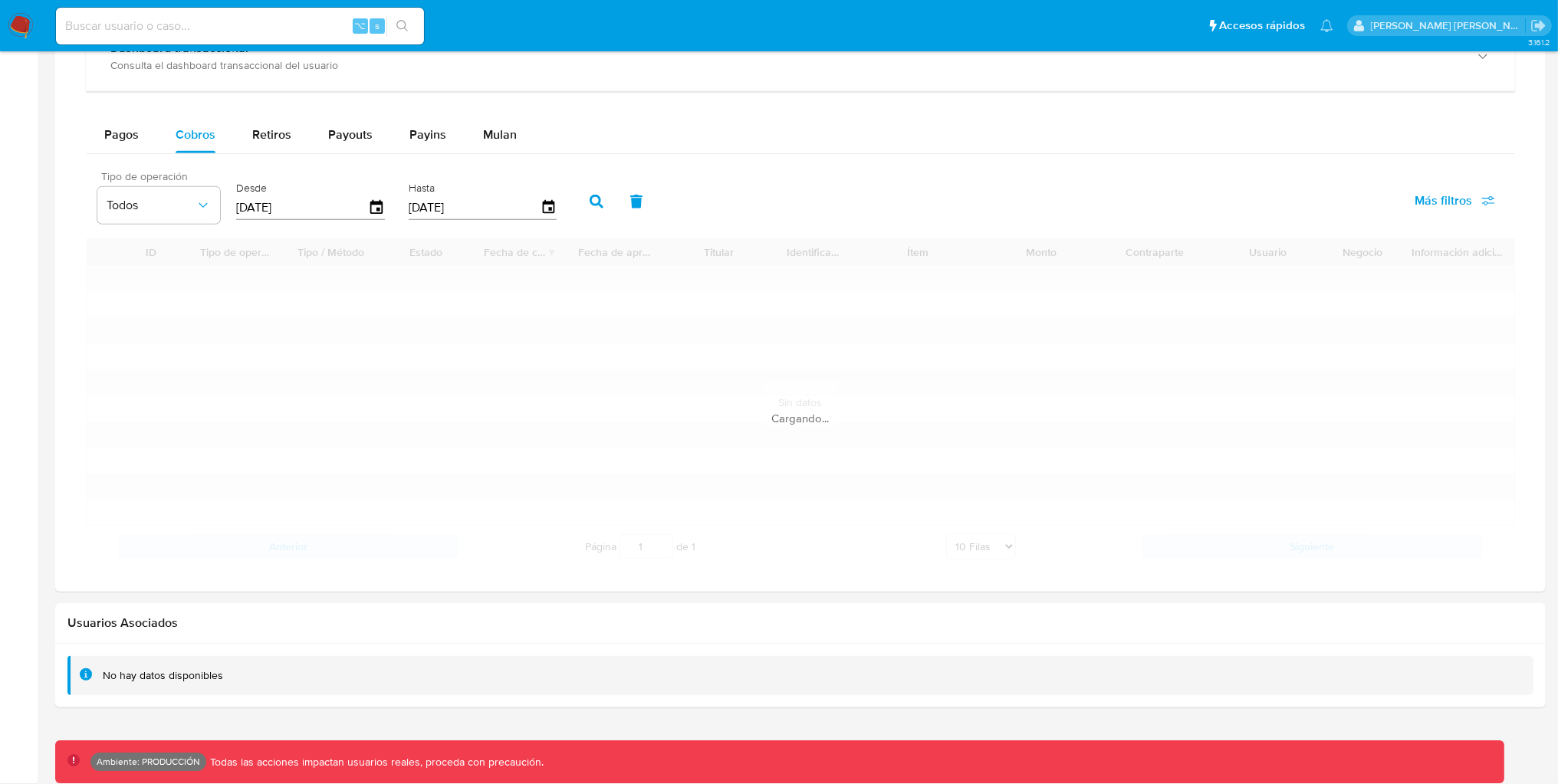
scroll to position [949, 0]
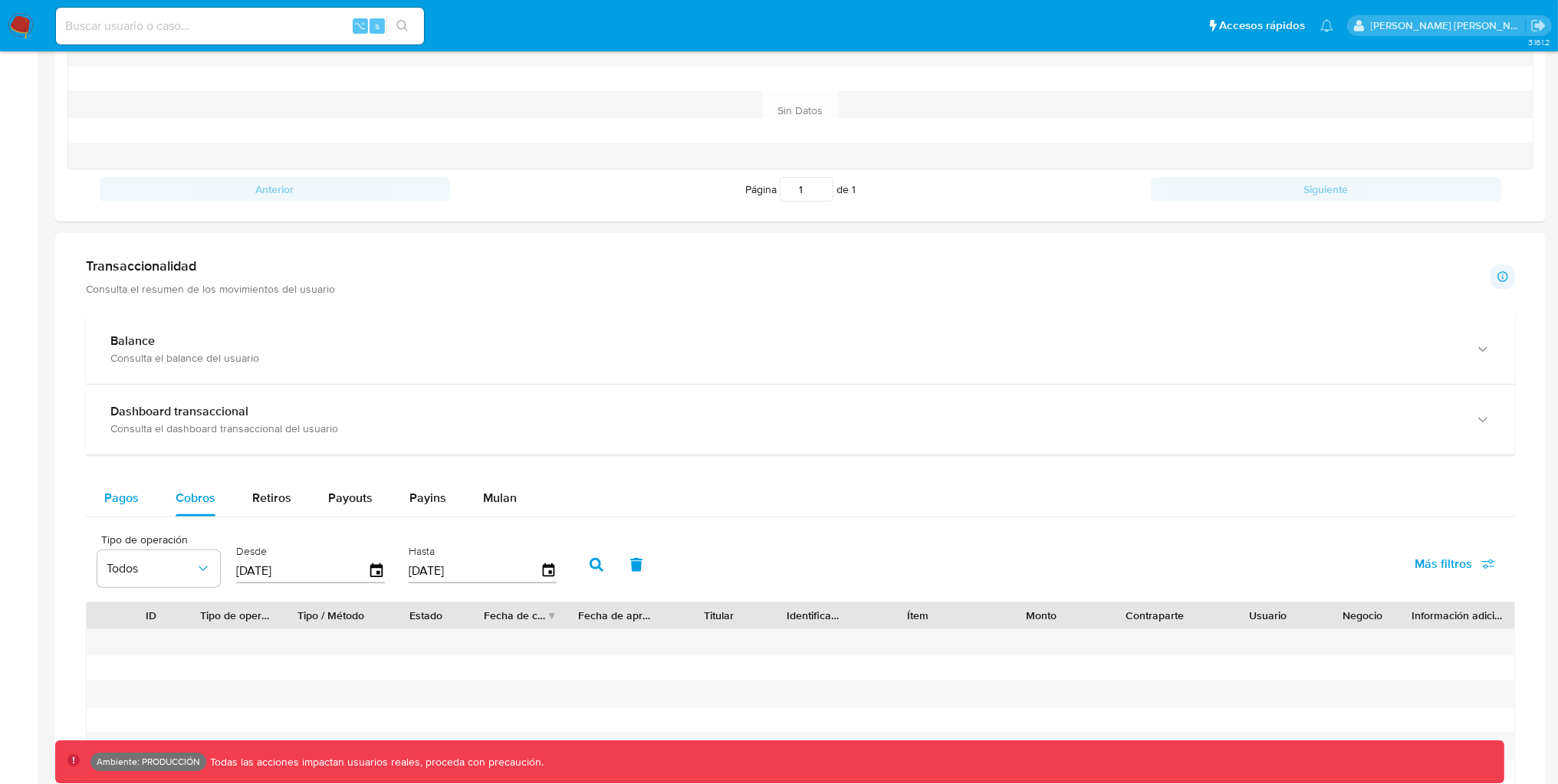
click at [117, 496] on span "Pagos" at bounding box center [121, 498] width 35 height 17
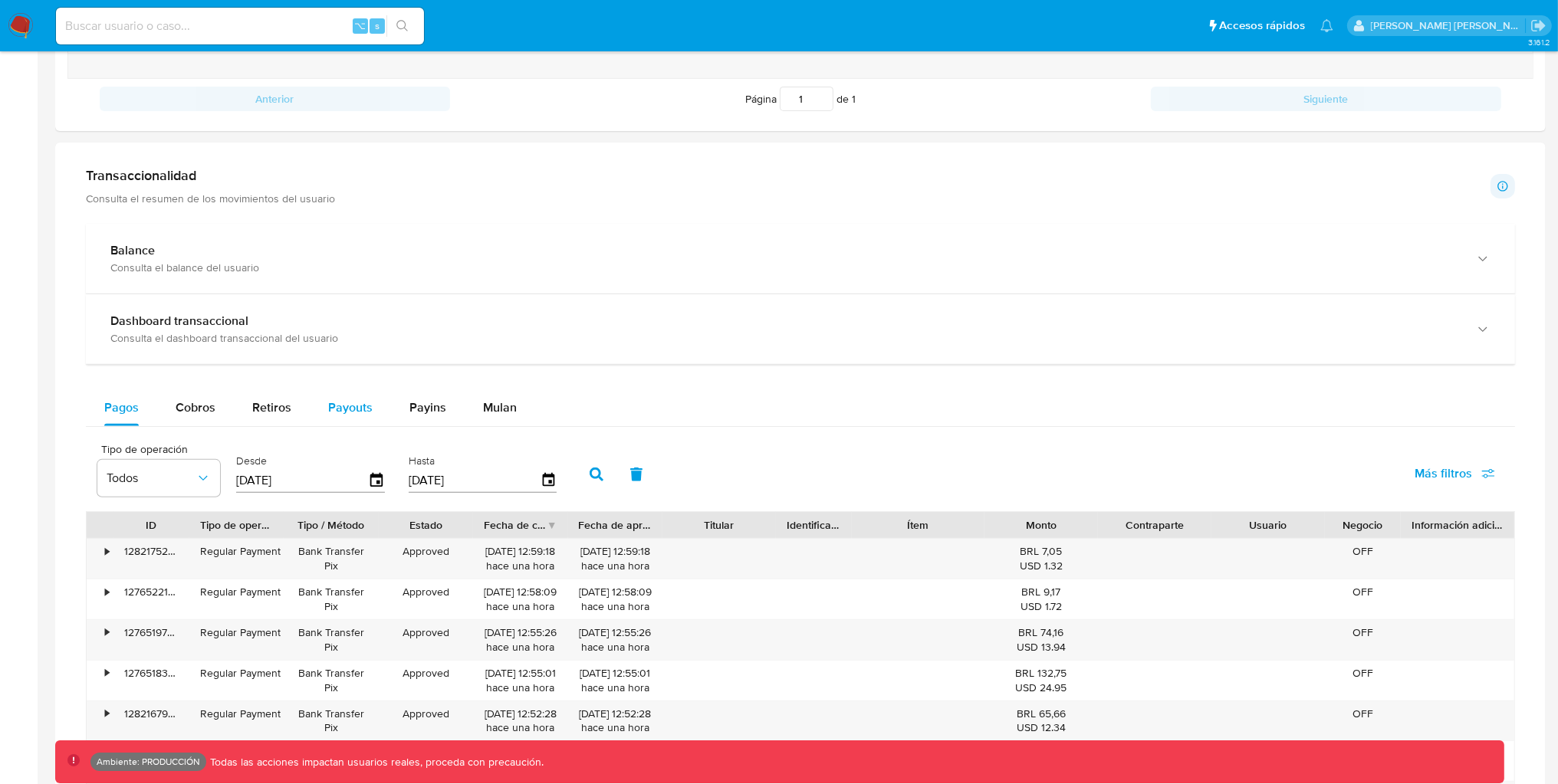
scroll to position [463, 0]
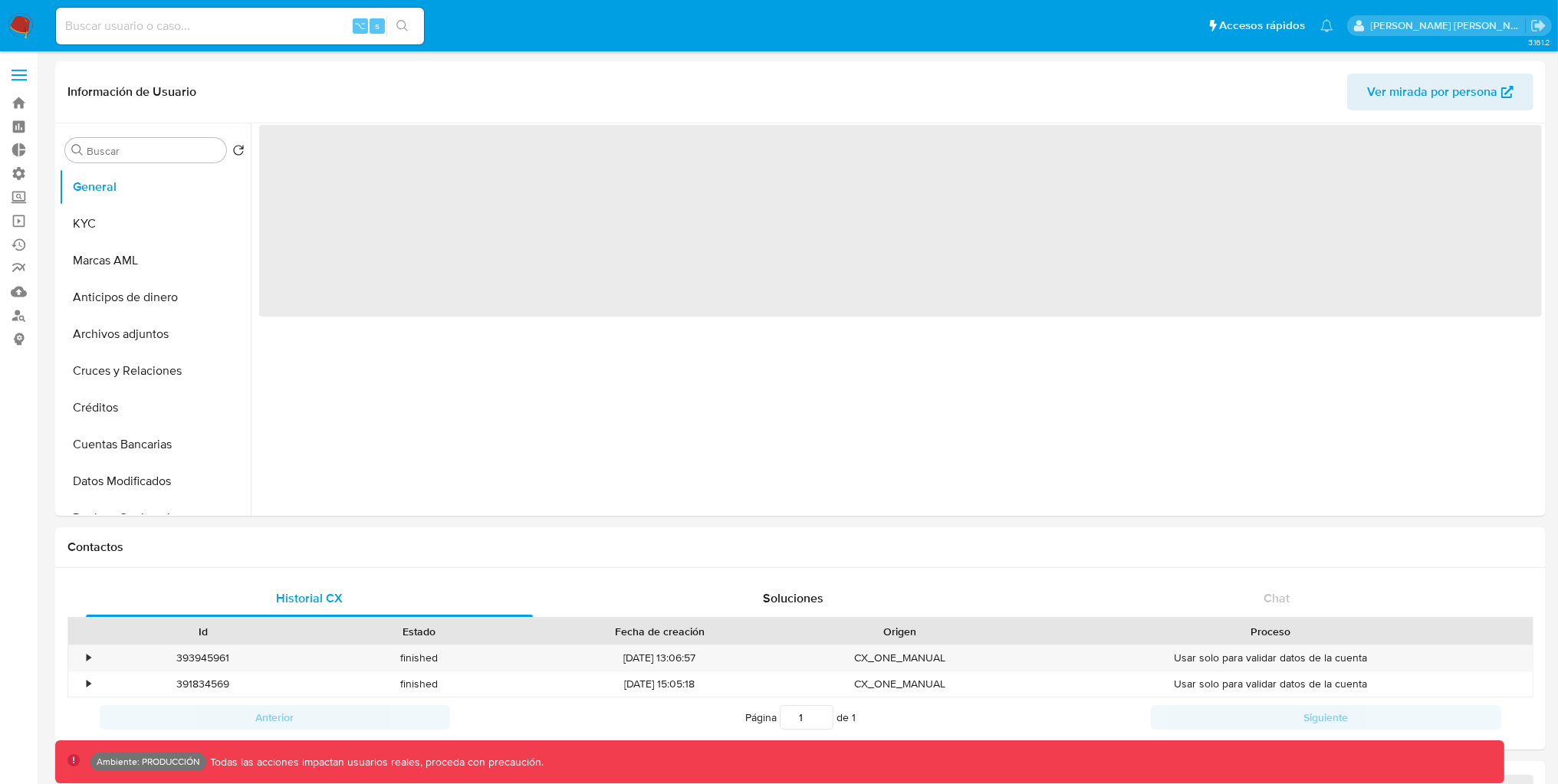
select select "10"
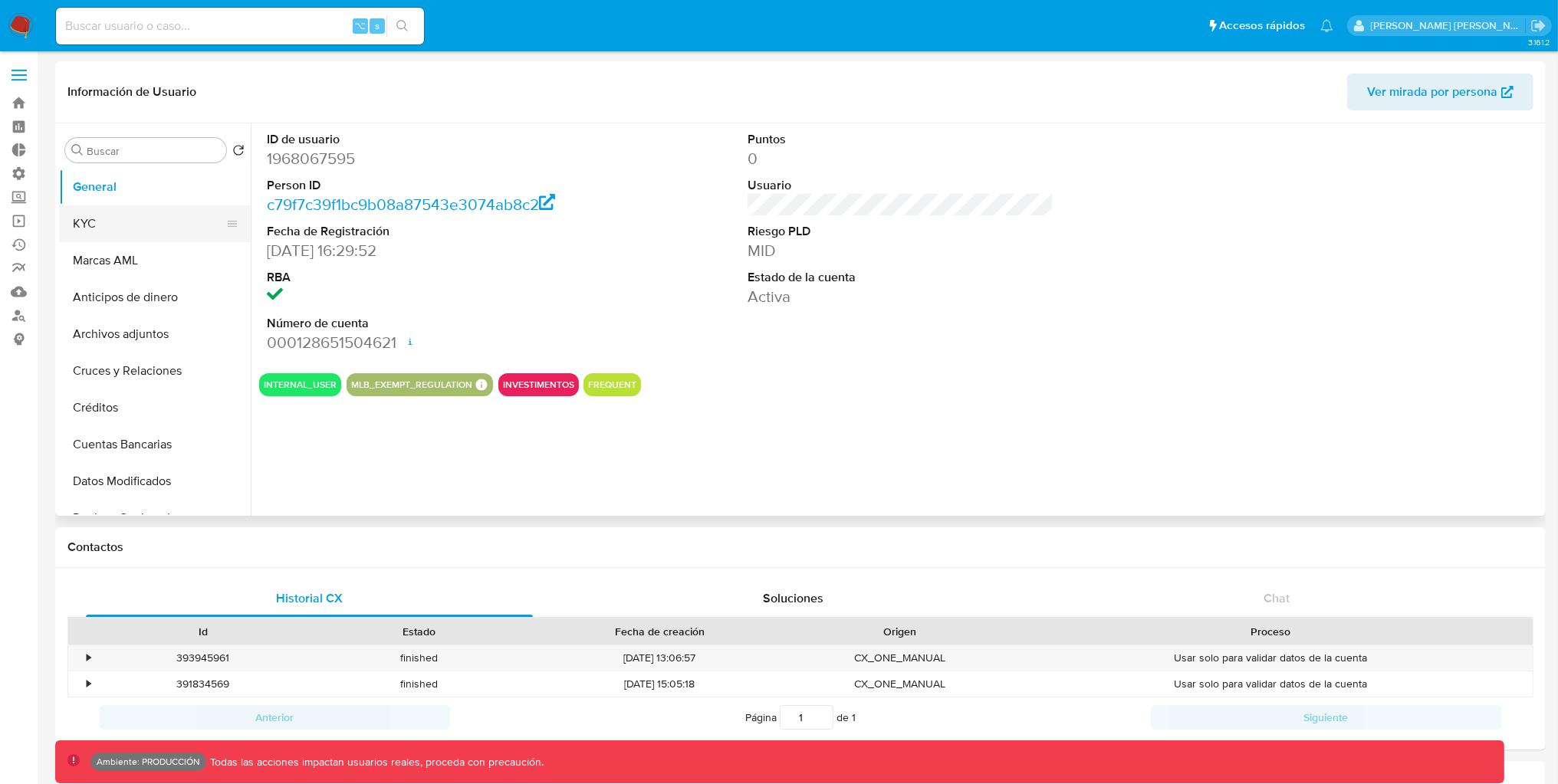
click at [138, 230] on button "KYC" at bounding box center [148, 223] width 179 height 37
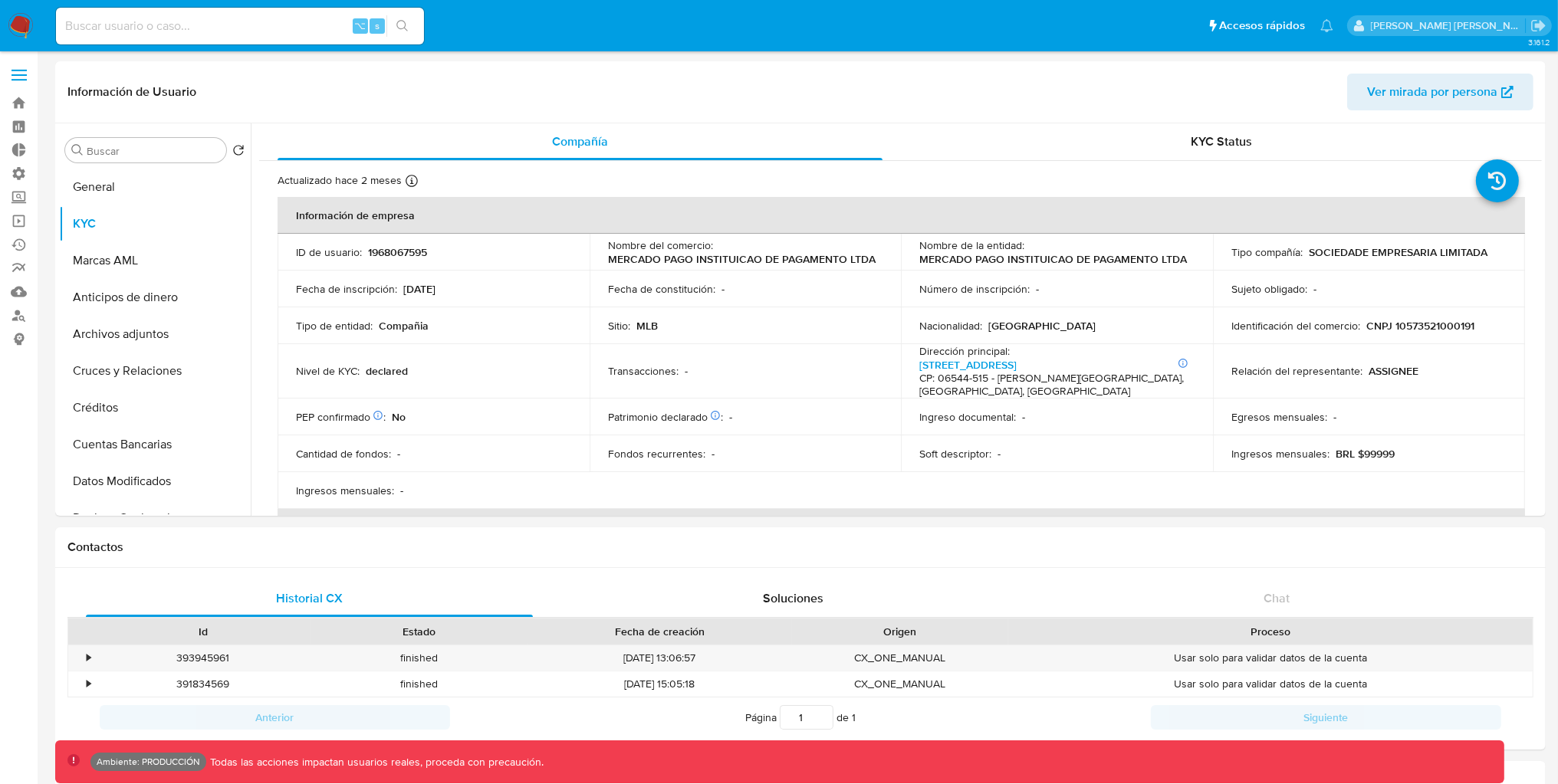
click at [208, 29] on input at bounding box center [240, 26] width 368 height 20
paste input "11805290"
type input "11805290"
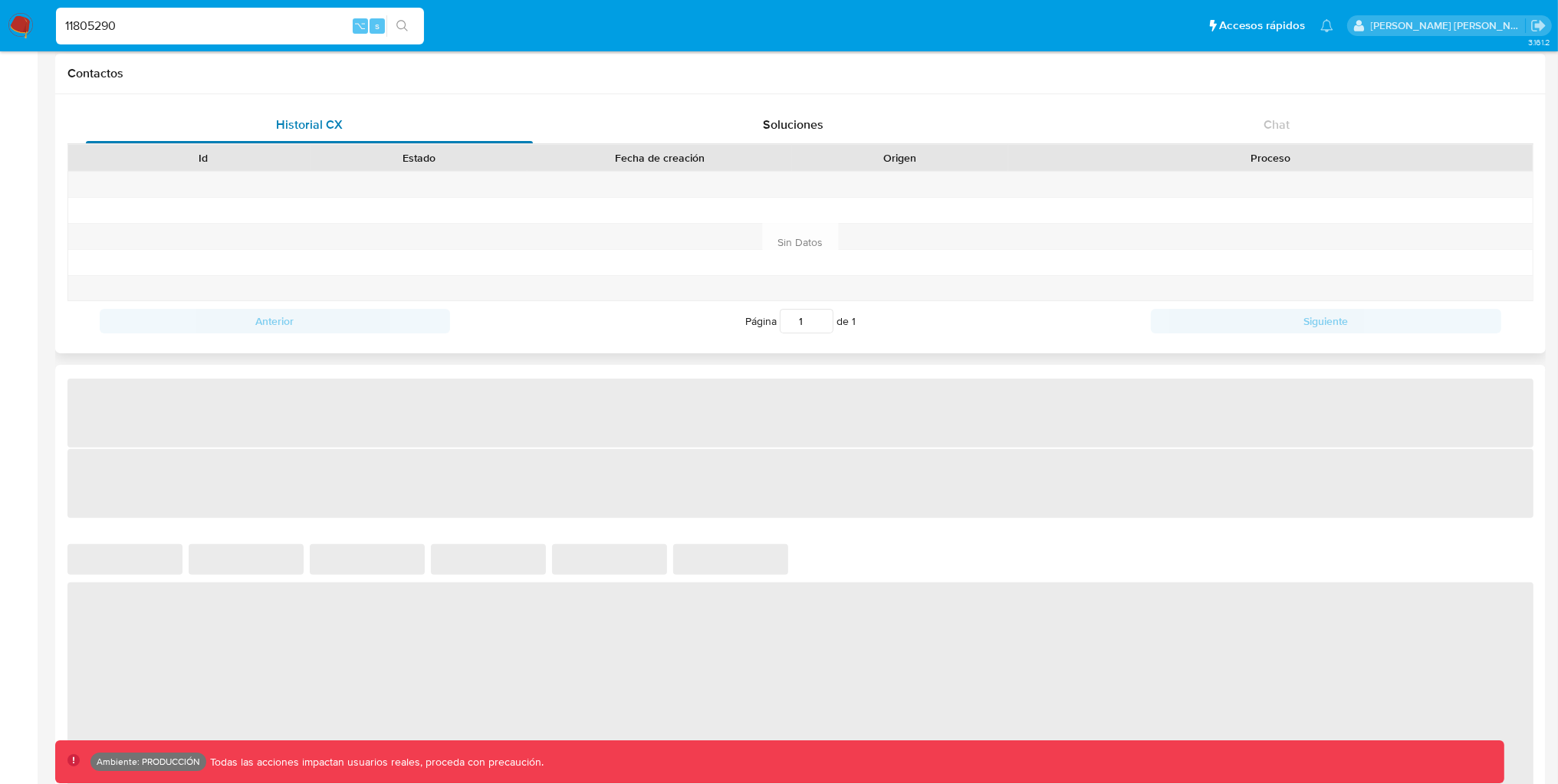
select select "10"
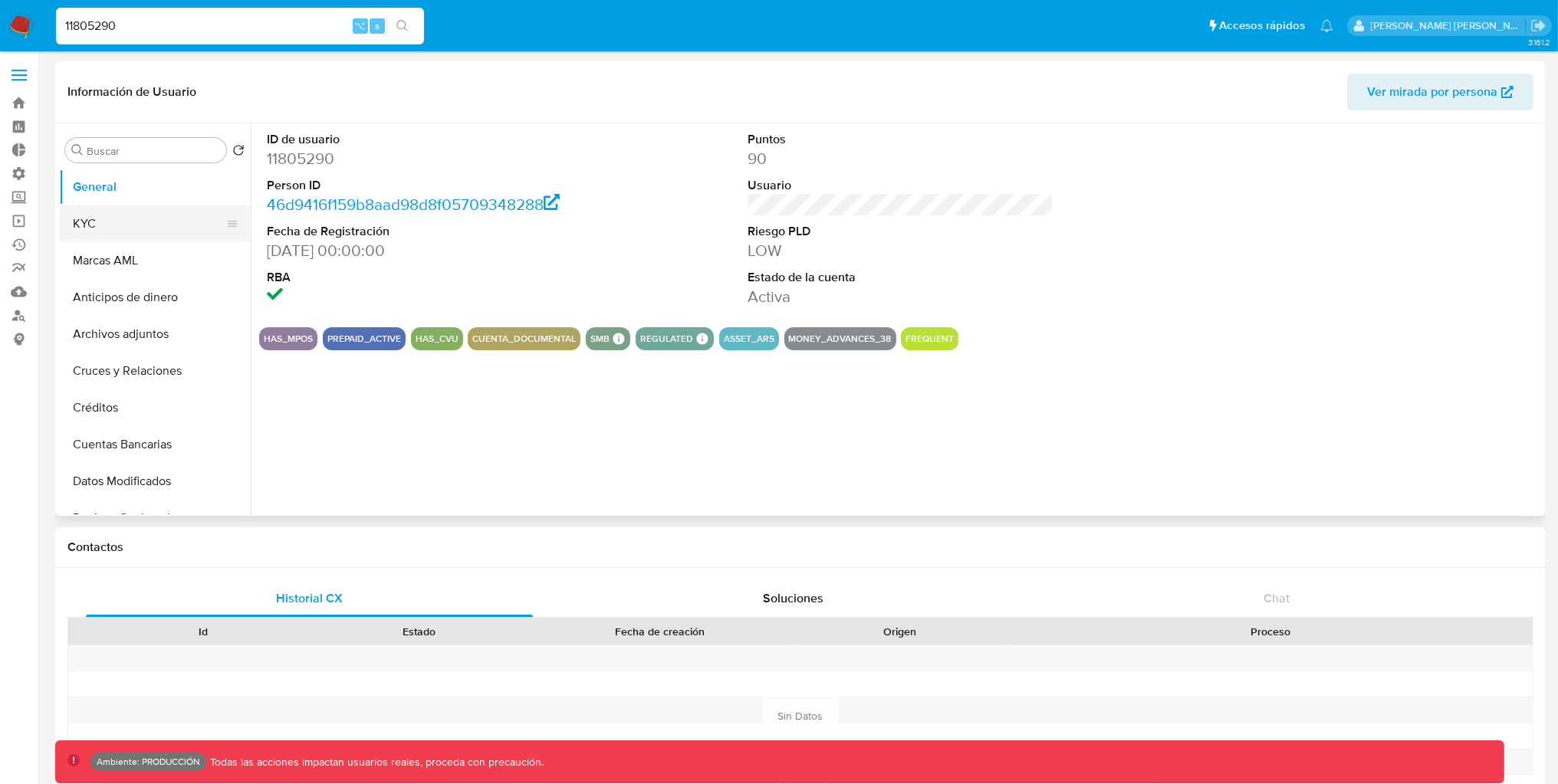
click at [151, 217] on button "KYC" at bounding box center [148, 223] width 179 height 37
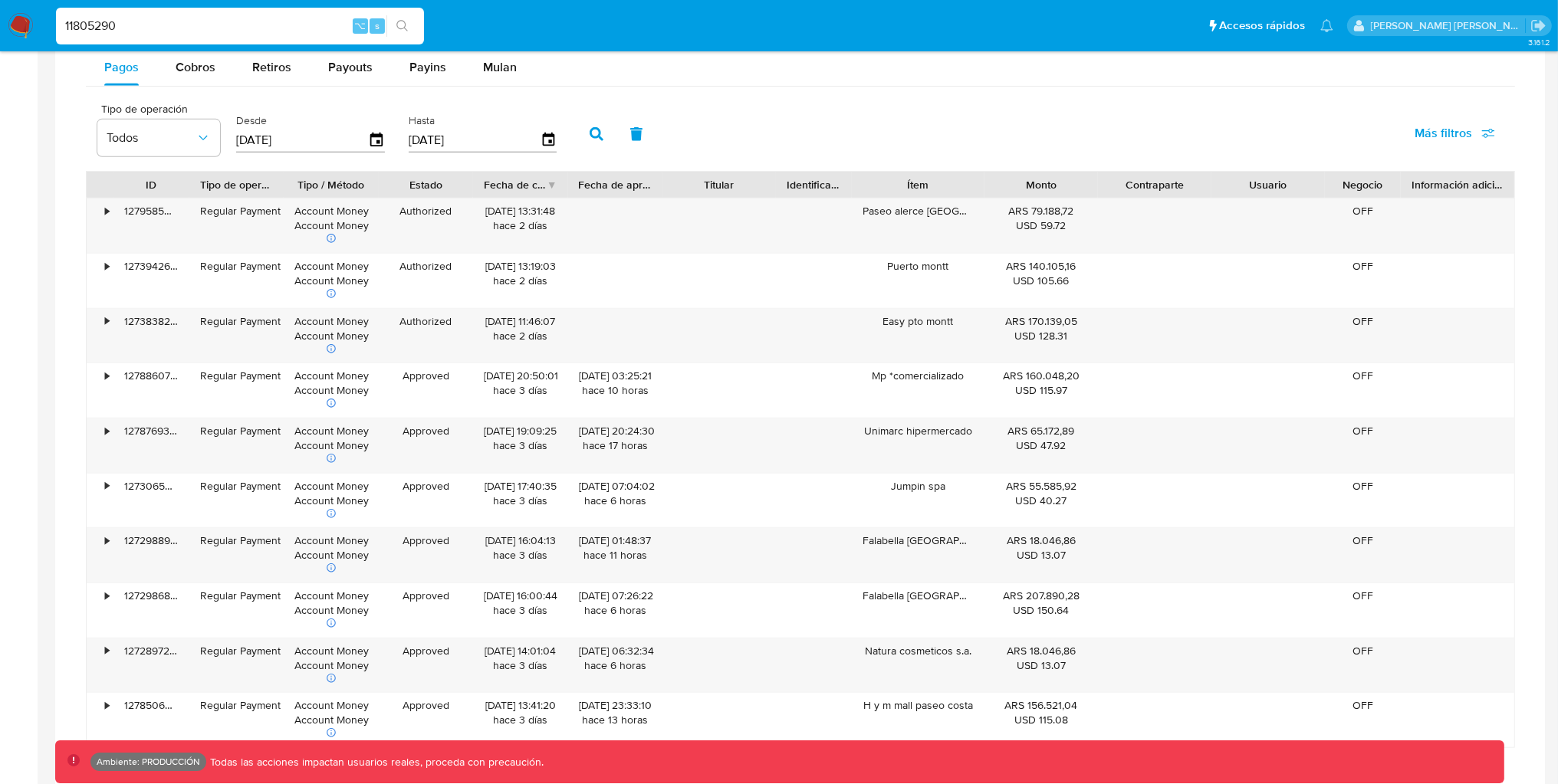
scroll to position [1023, 0]
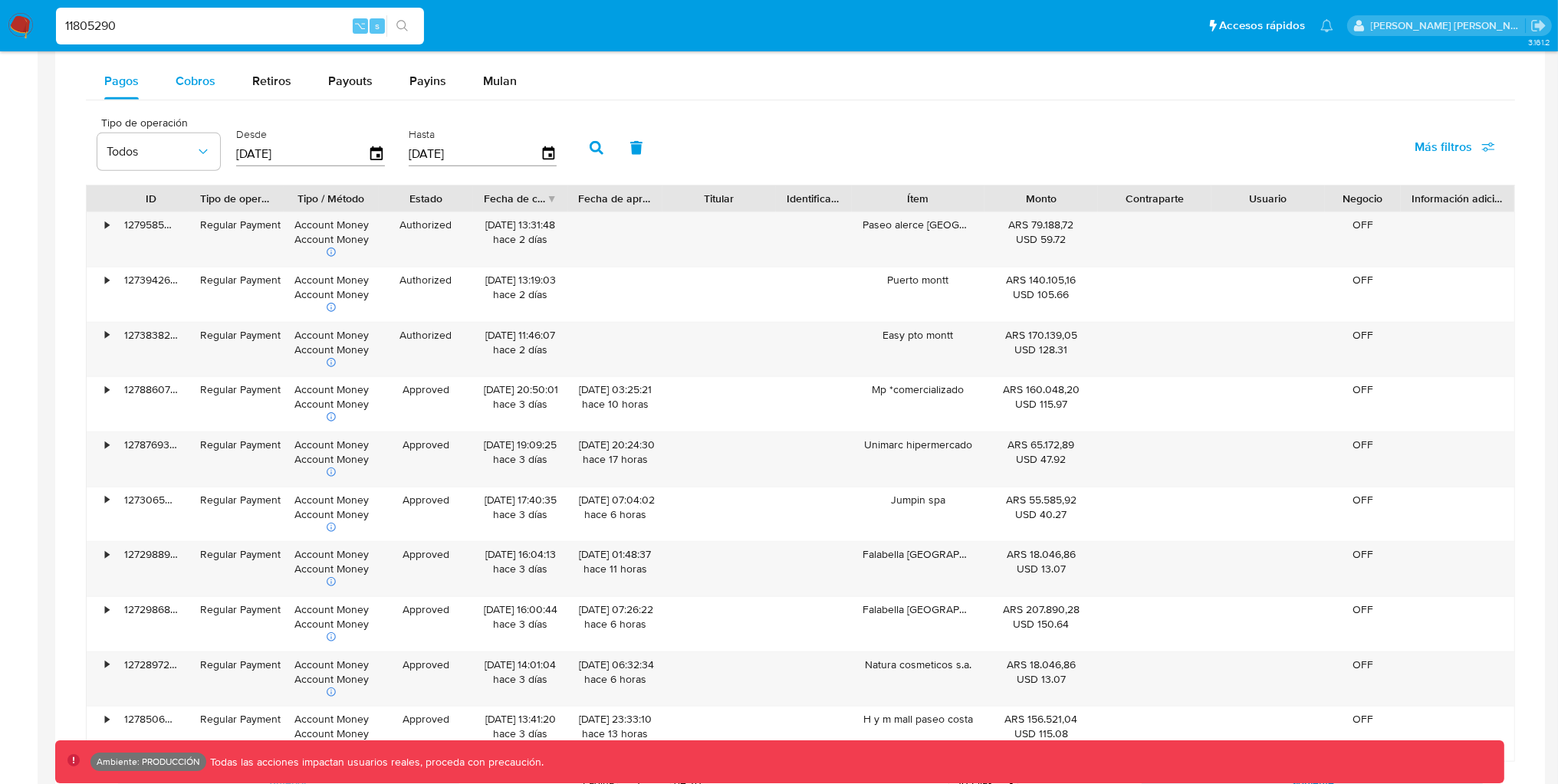
click at [204, 84] on span "Cobros" at bounding box center [196, 80] width 40 height 17
select select "10"
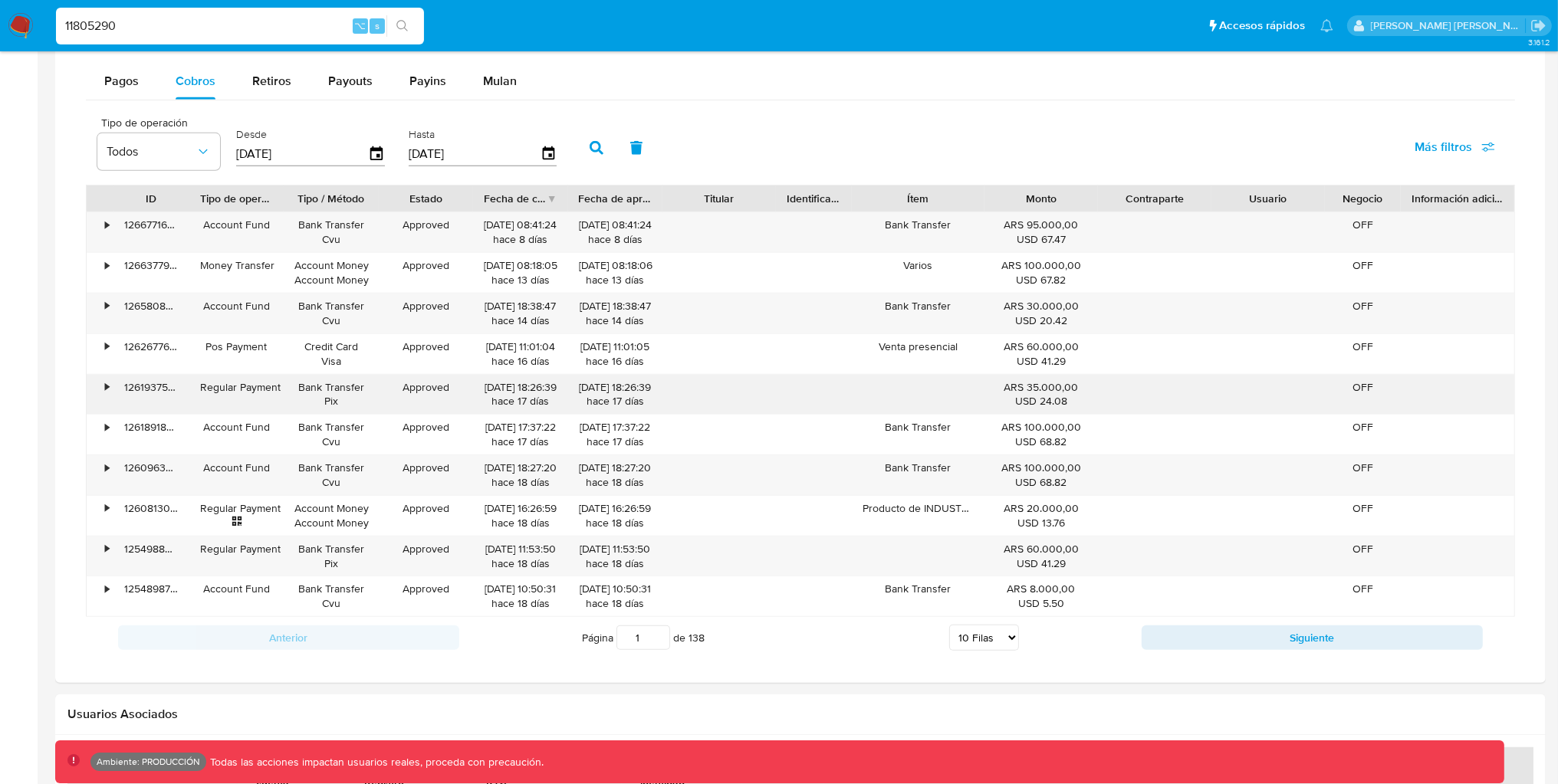
click at [993, 383] on div "ARS 35.000,00 USD 24.08" at bounding box center [1040, 395] width 113 height 40
click at [103, 391] on div "•" at bounding box center [100, 395] width 27 height 40
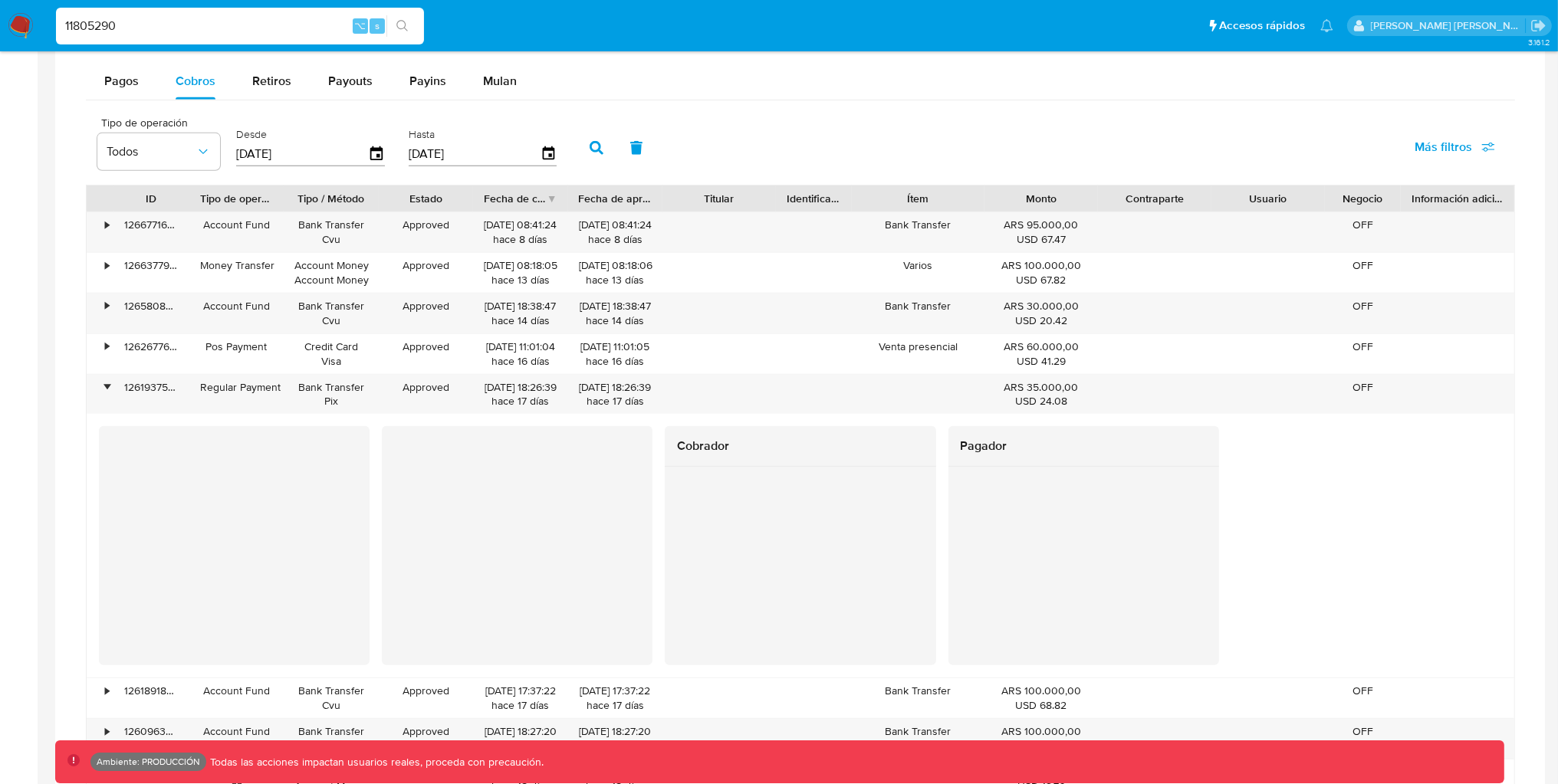
click at [154, 22] on input "11805290" at bounding box center [240, 26] width 368 height 20
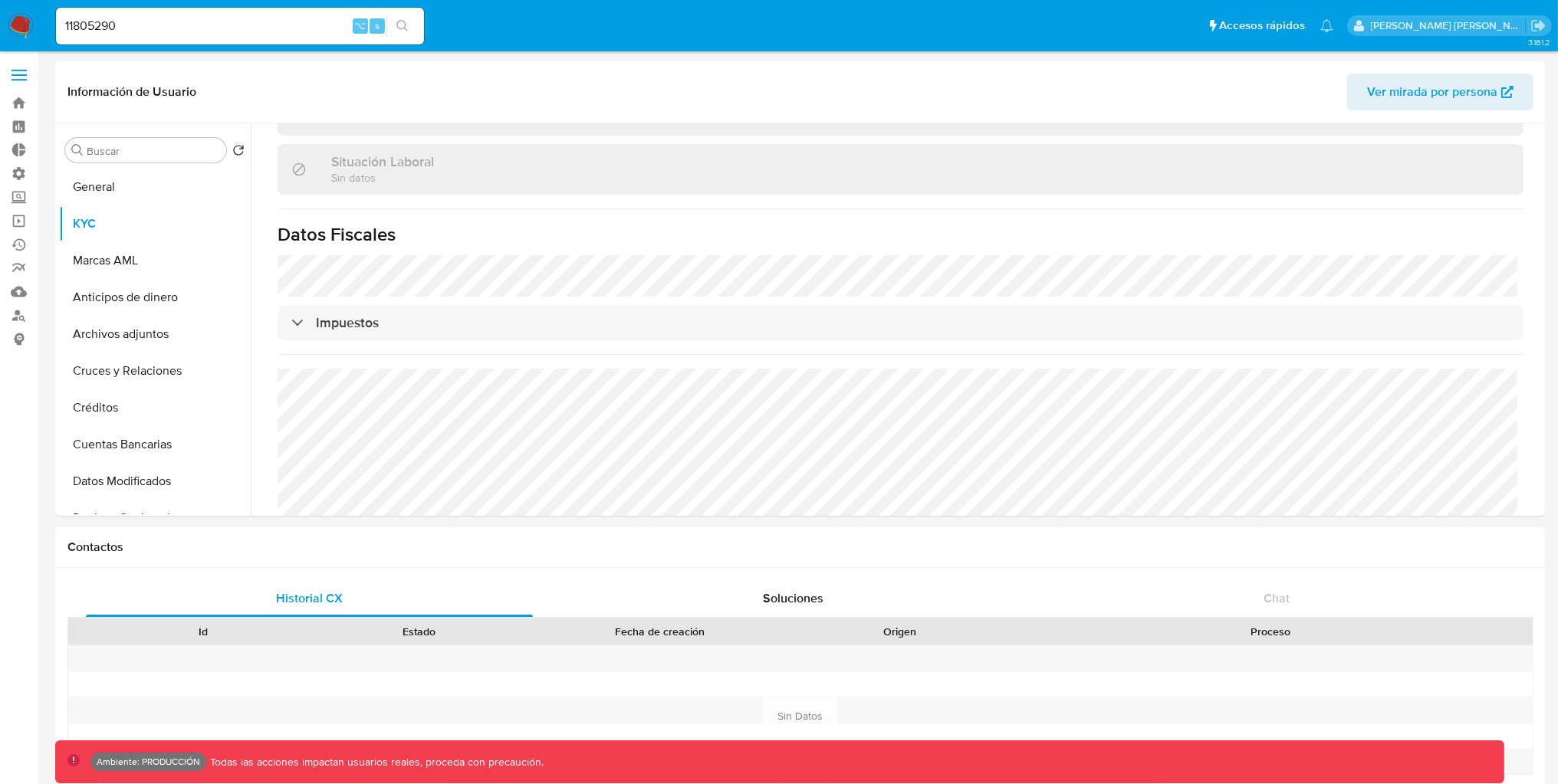
scroll to position [787, 0]
click at [155, 166] on div "Buscar Volver al orden por defecto General KYC Marcas AML Anticipos de dinero A…" at bounding box center [154, 320] width 191 height 390
click at [145, 188] on button "General" at bounding box center [148, 187] width 179 height 37
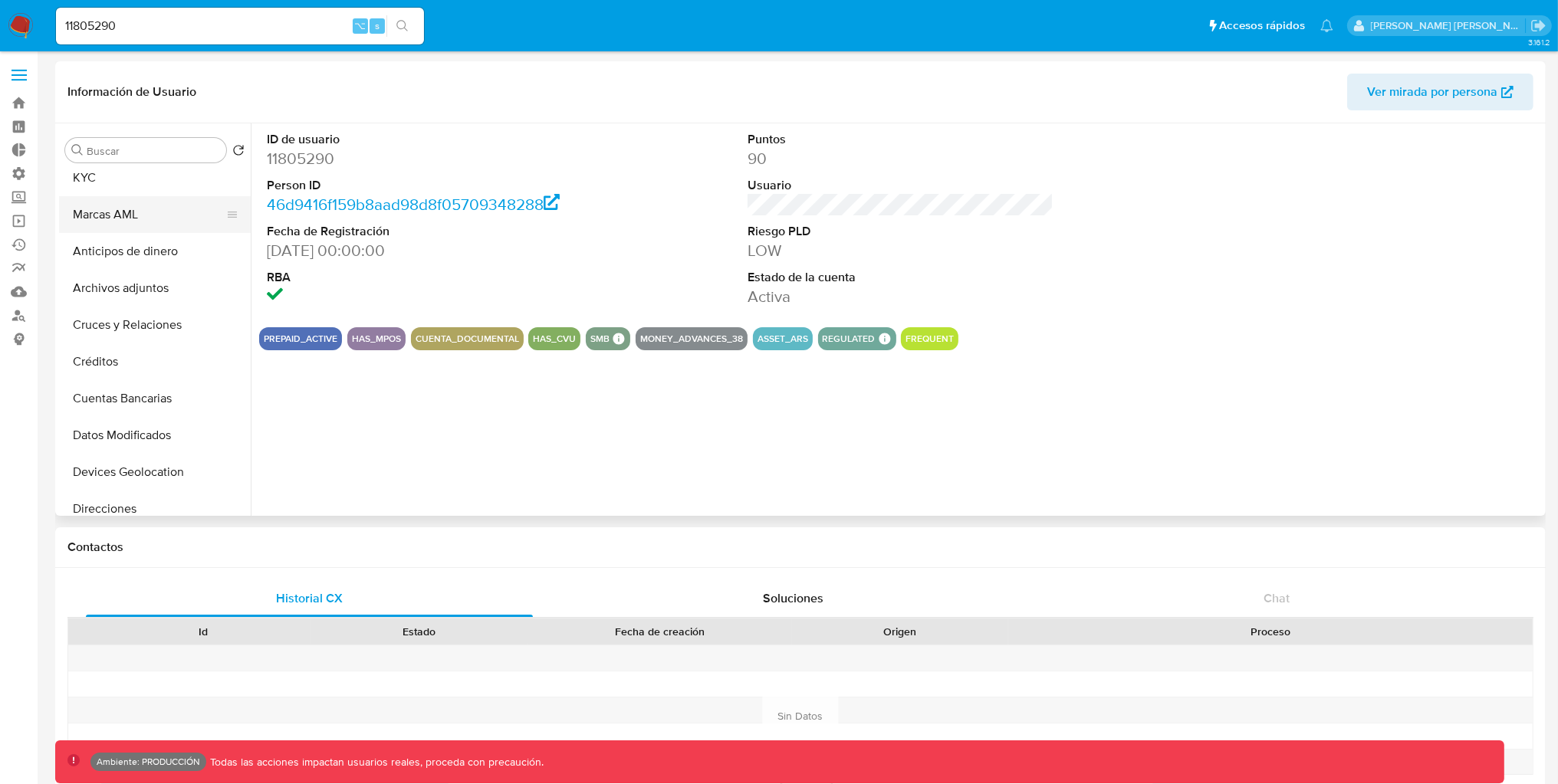
scroll to position [0, 0]
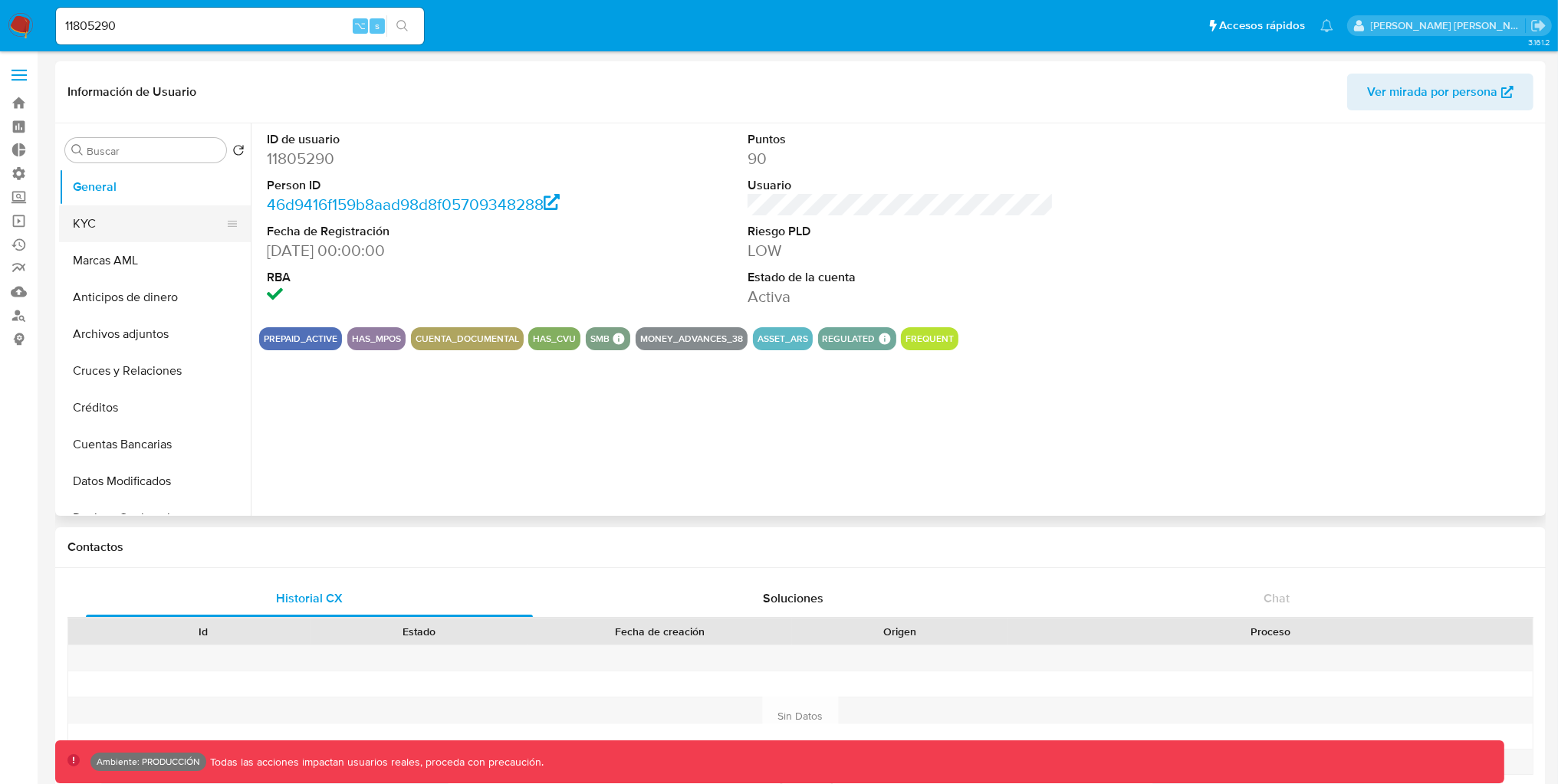
click at [106, 224] on button "KYC" at bounding box center [148, 223] width 179 height 37
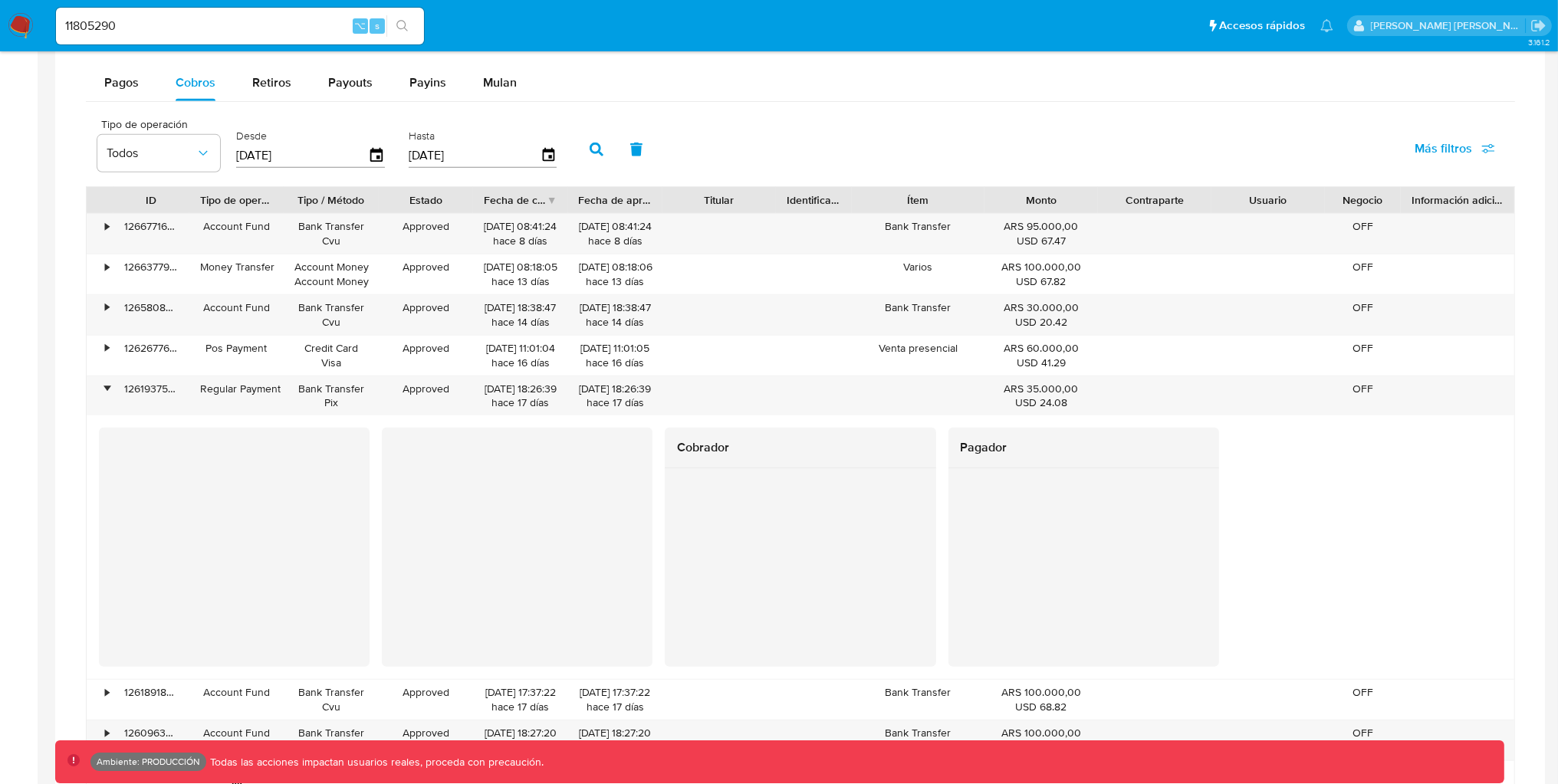
scroll to position [1023, 0]
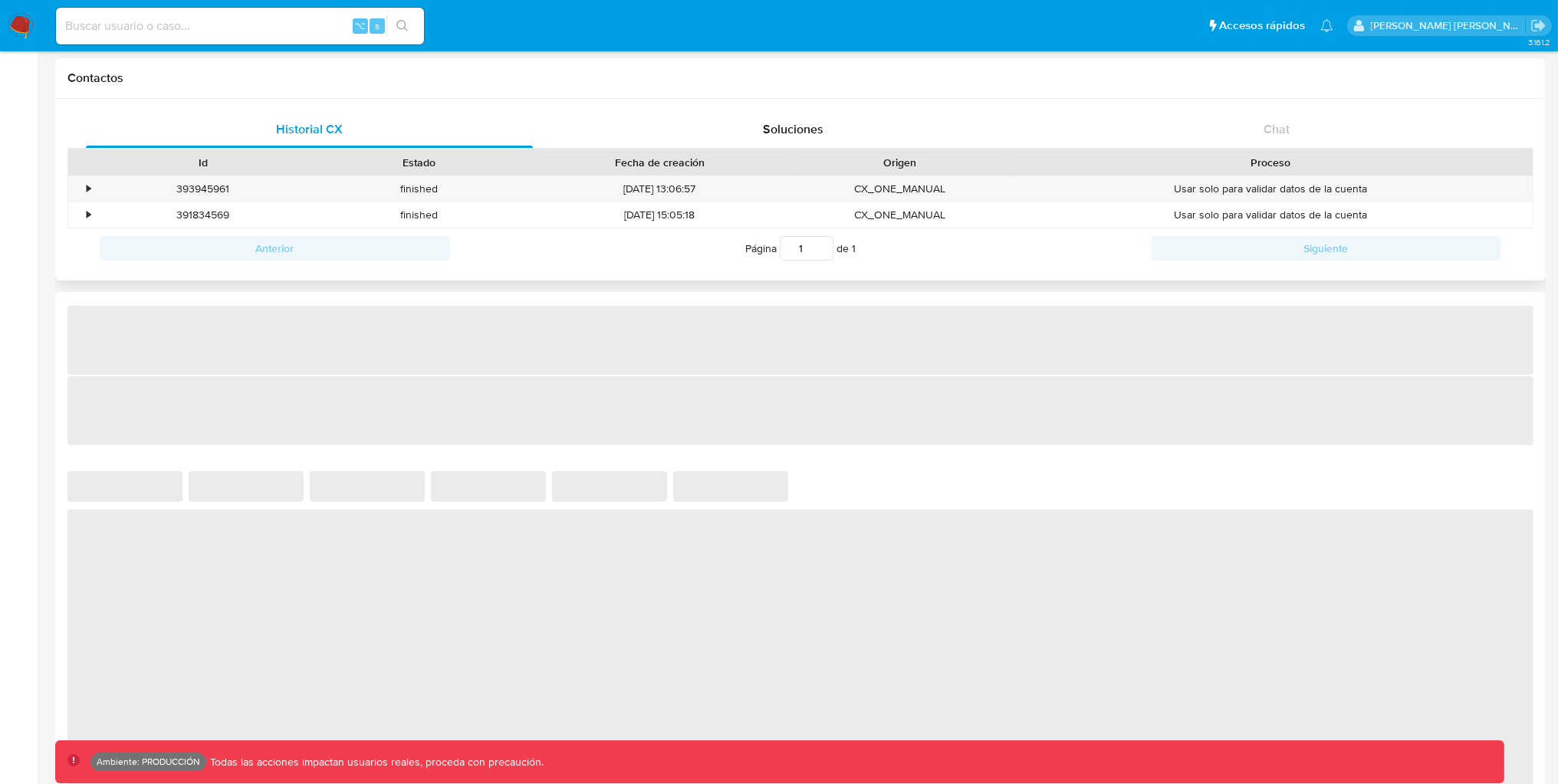
select select "10"
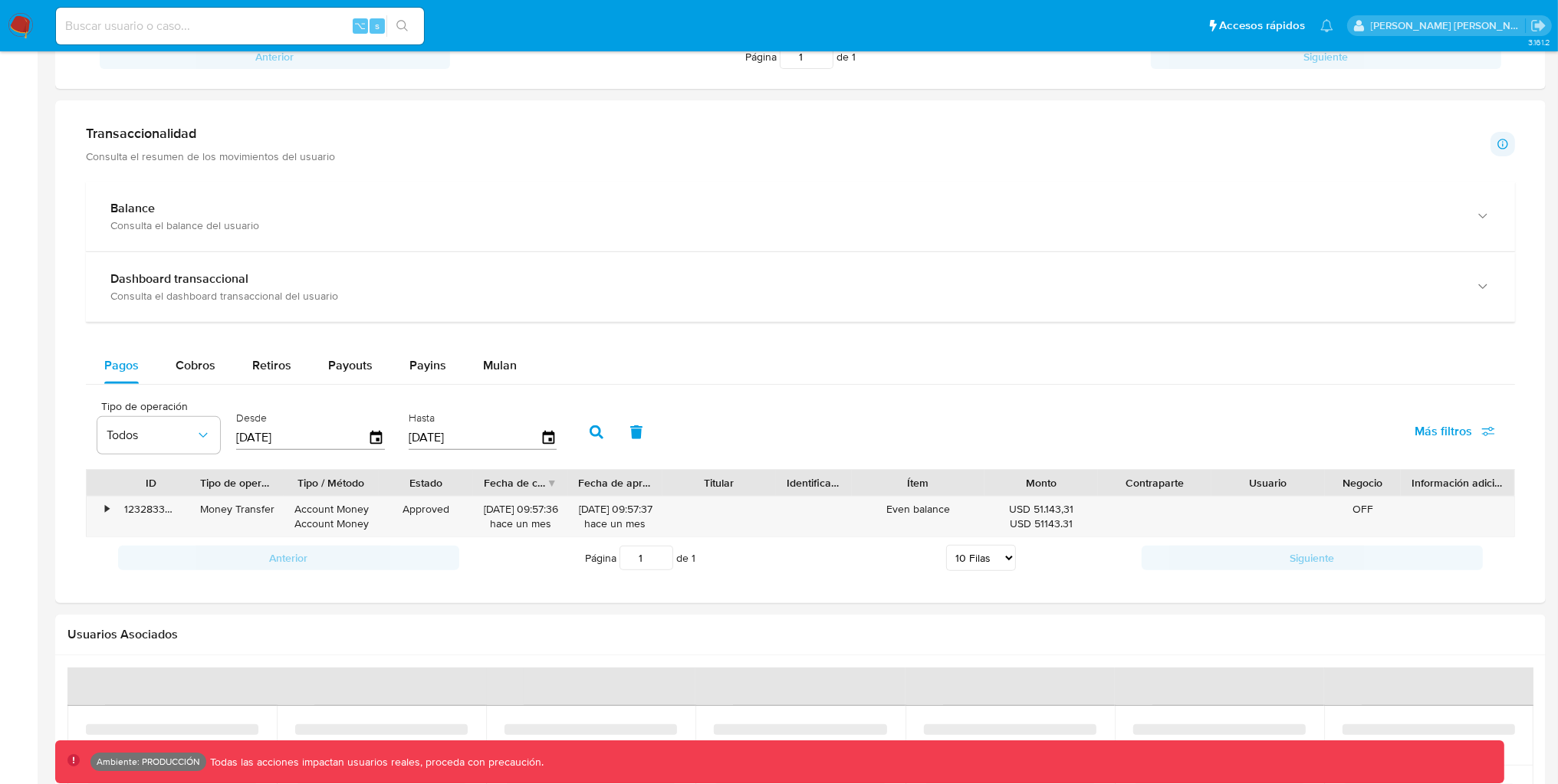
scroll to position [675, 0]
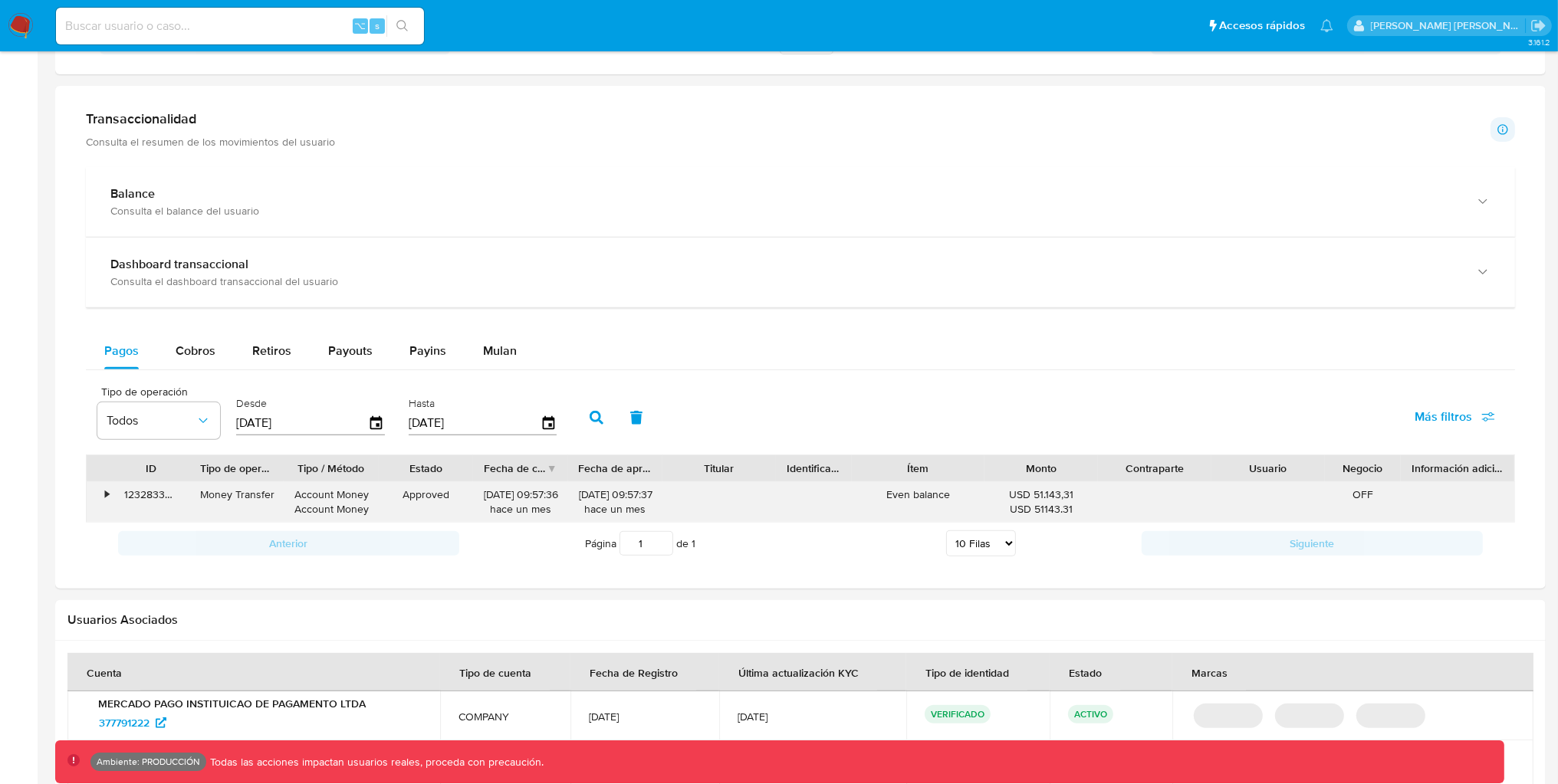
click at [106, 502] on div "•" at bounding box center [106, 494] width 3 height 15
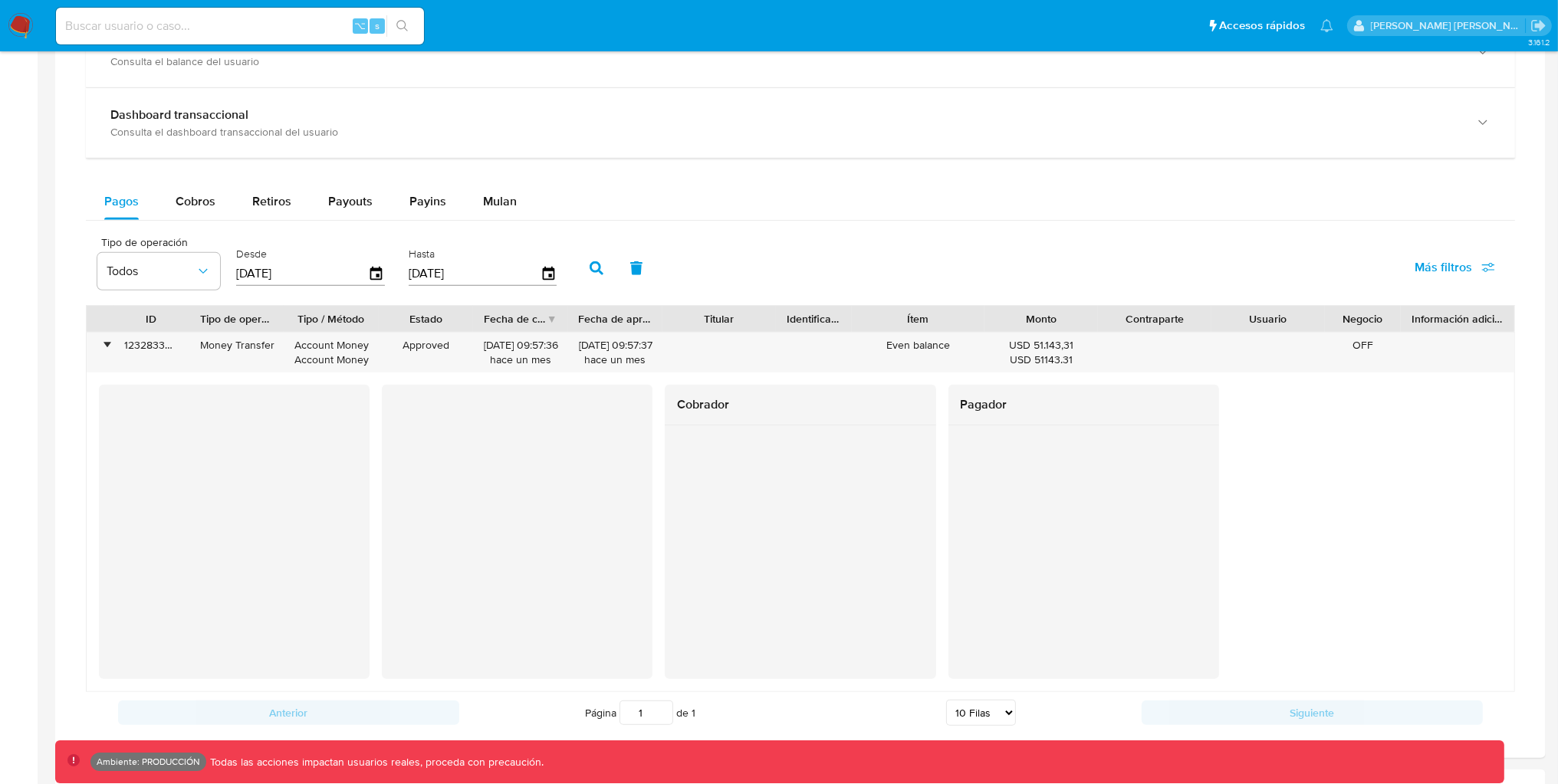
scroll to position [826, 0]
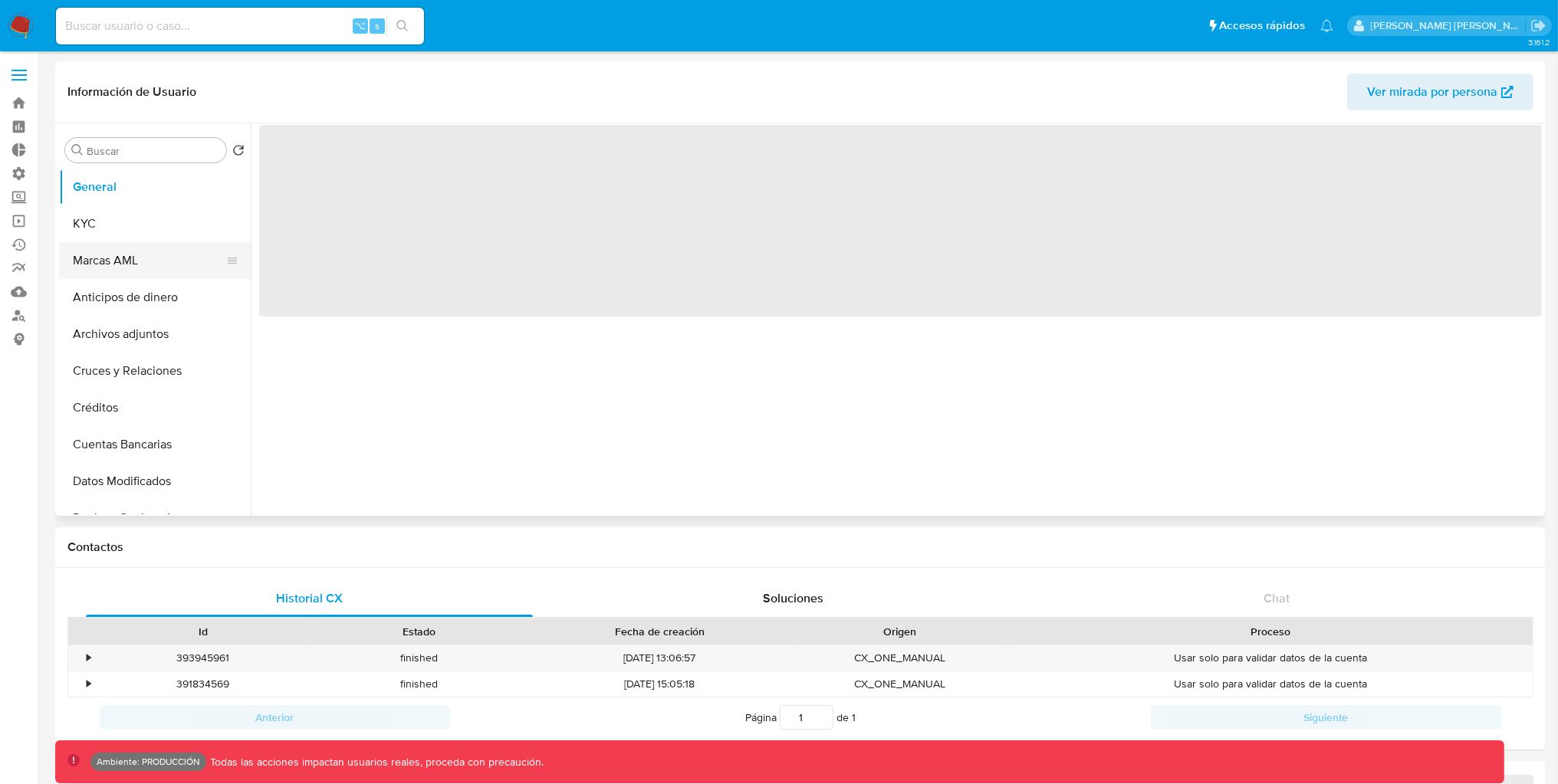
select select "10"
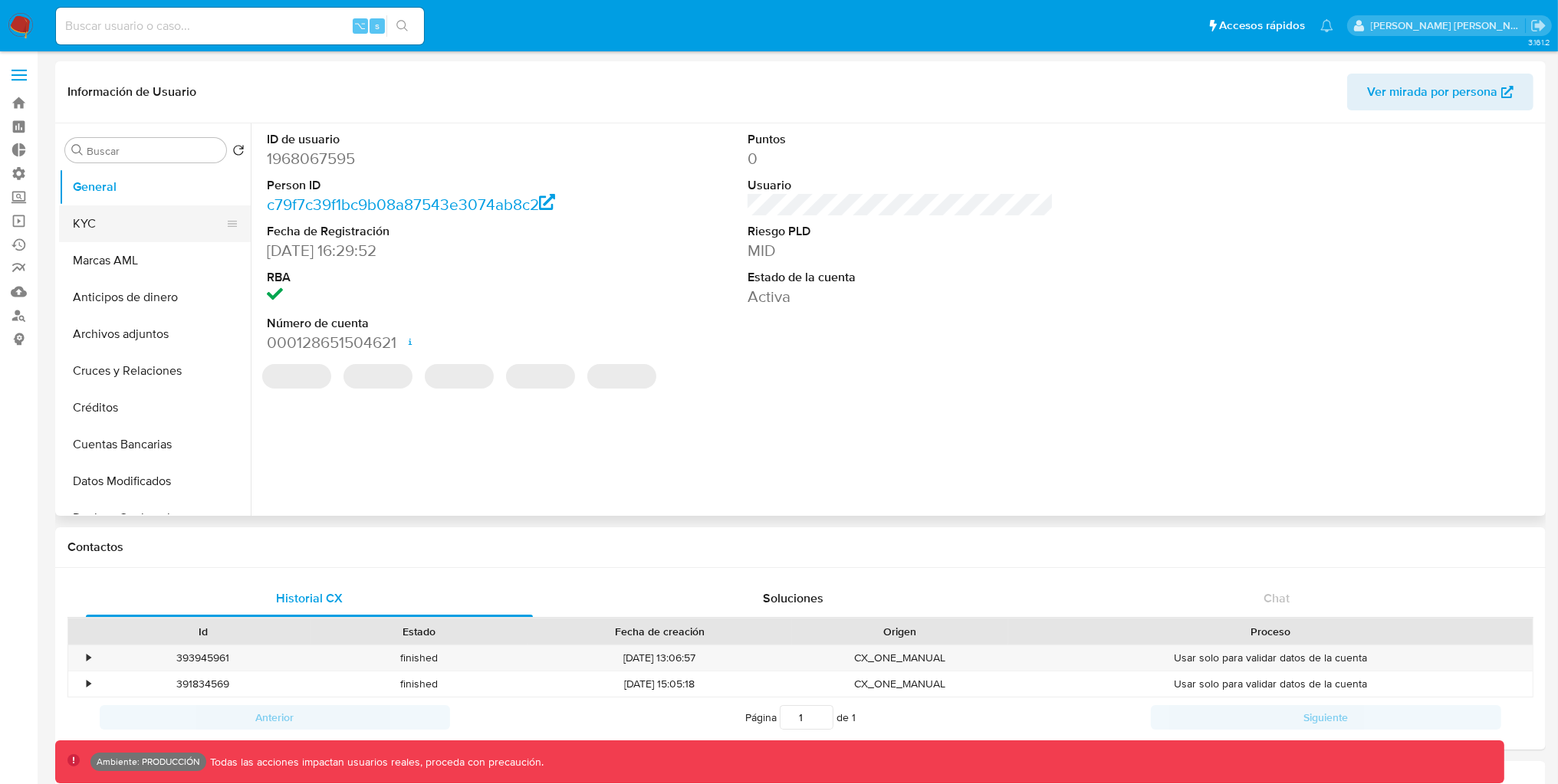
click at [199, 228] on button "KYC" at bounding box center [148, 223] width 179 height 37
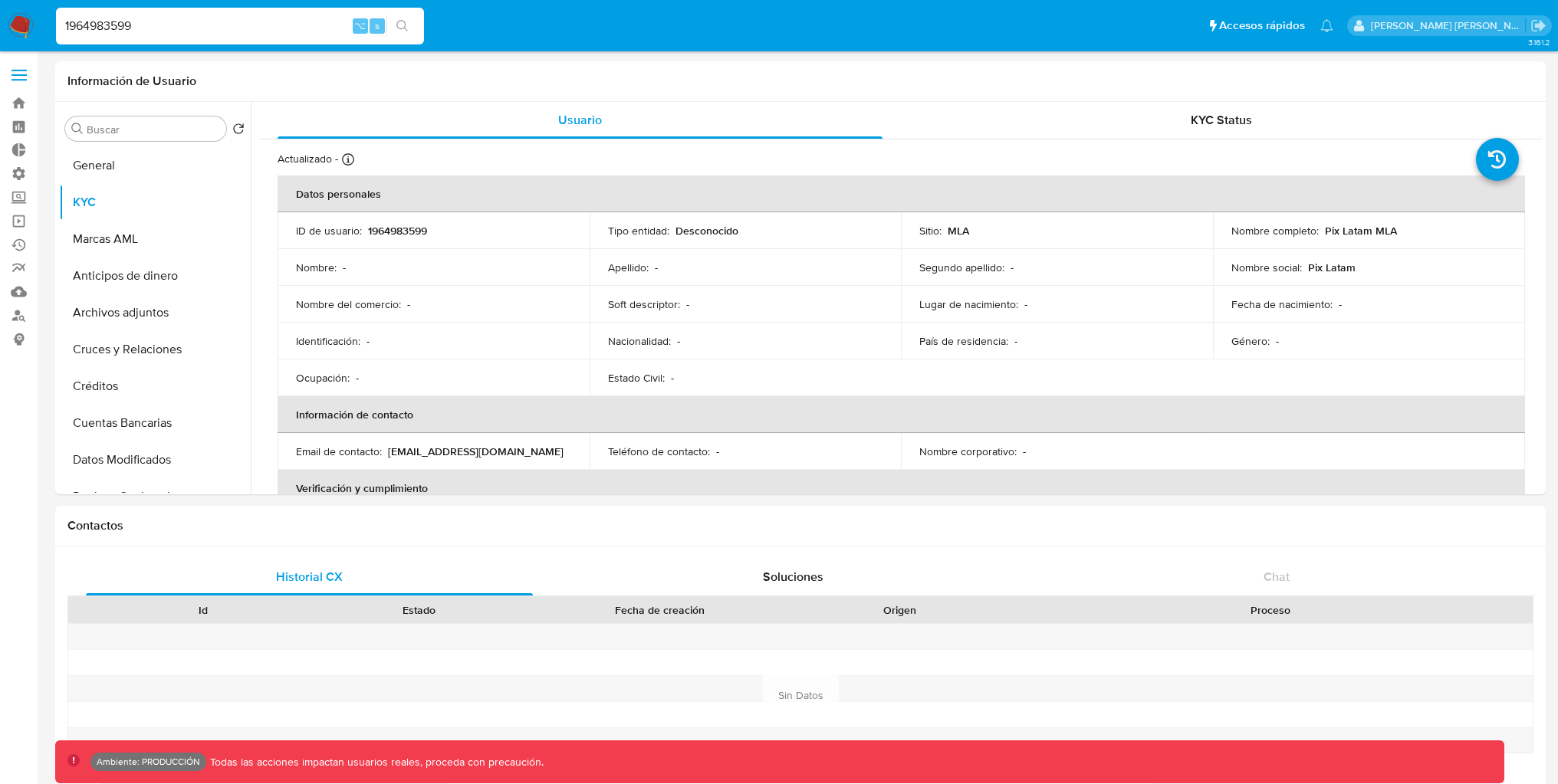
select select "10"
